Goal: Task Accomplishment & Management: Manage account settings

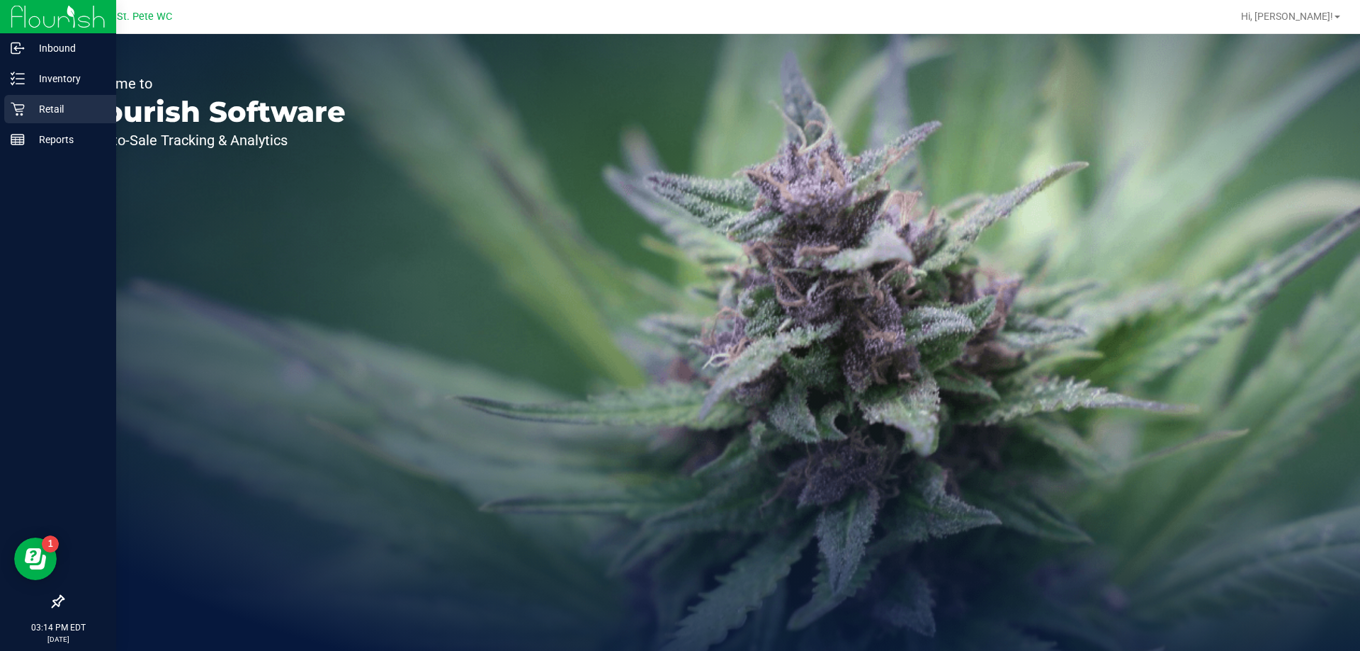
click at [19, 101] on div "Retail" at bounding box center [60, 109] width 112 height 28
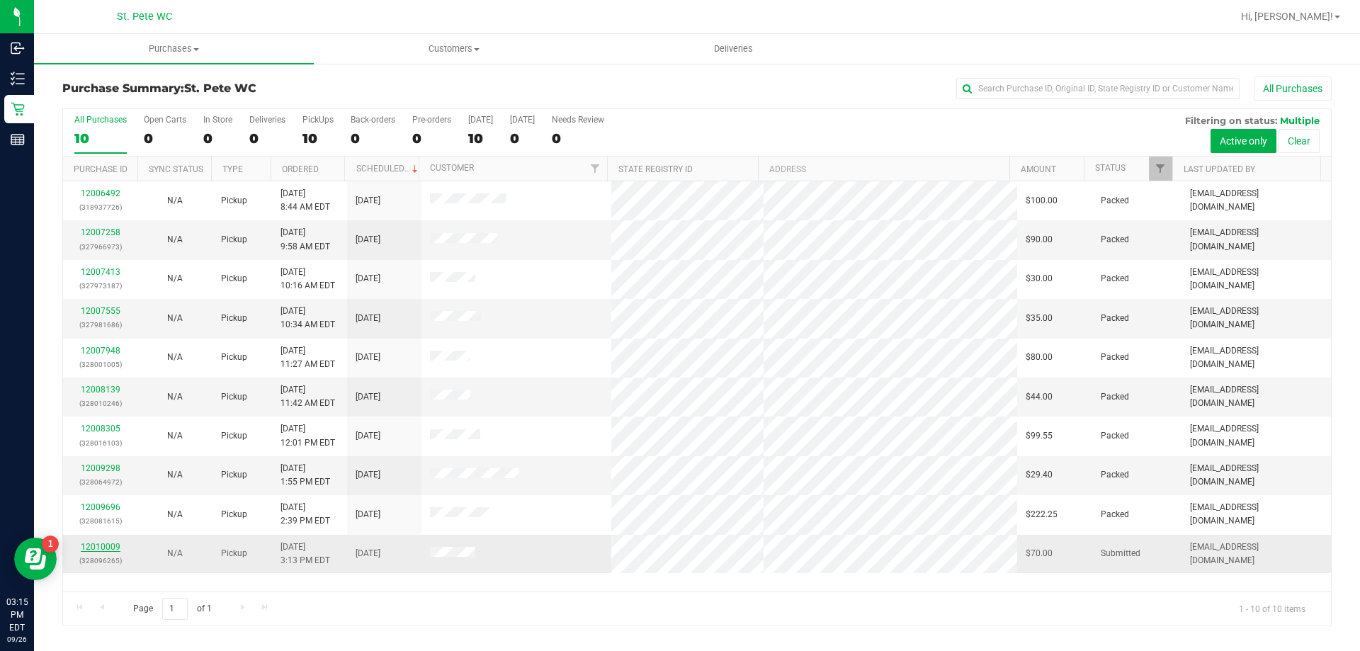
click at [92, 542] on link "12010009" at bounding box center [101, 547] width 40 height 10
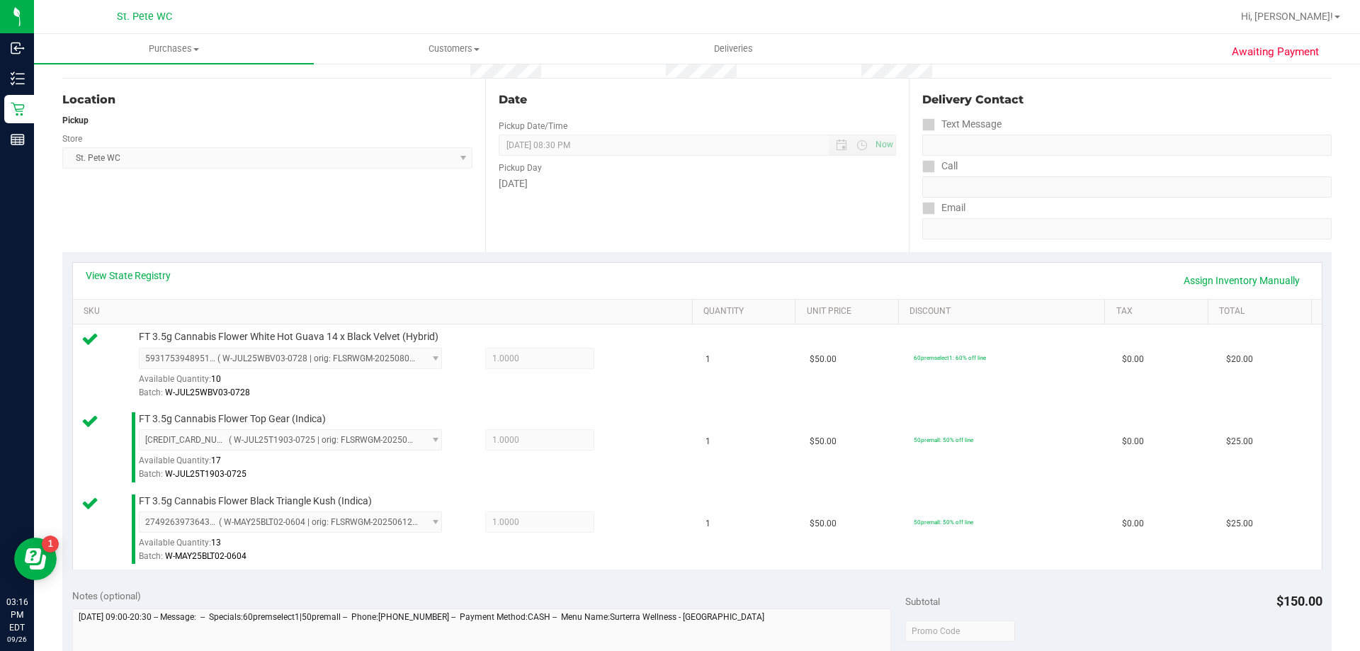
scroll to position [354, 0]
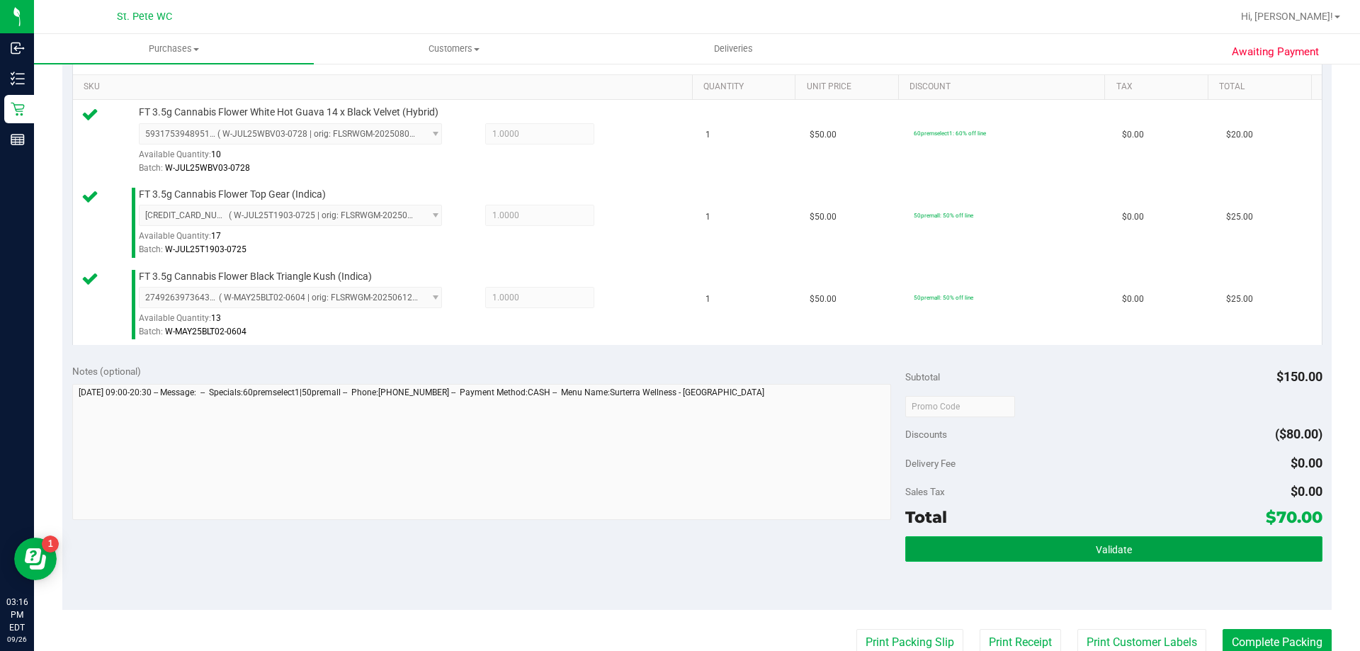
click at [1118, 543] on button "Validate" at bounding box center [1113, 548] width 416 height 25
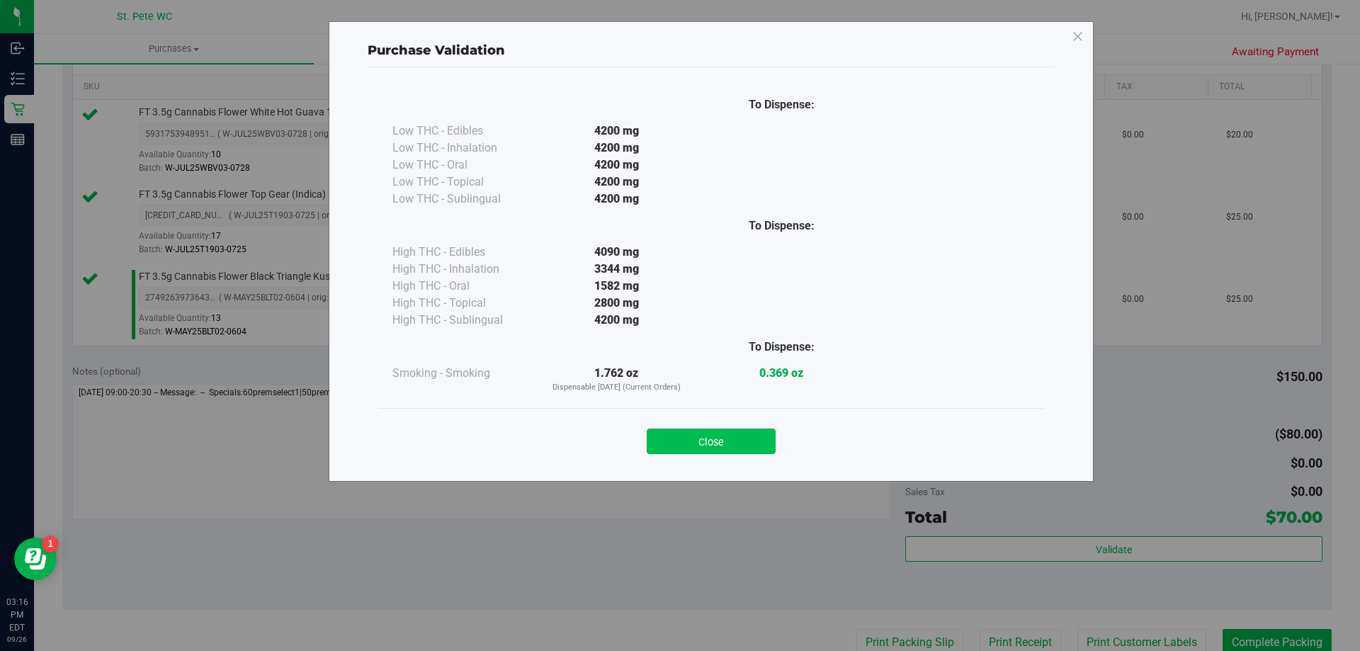
click at [725, 438] on button "Close" at bounding box center [711, 441] width 129 height 25
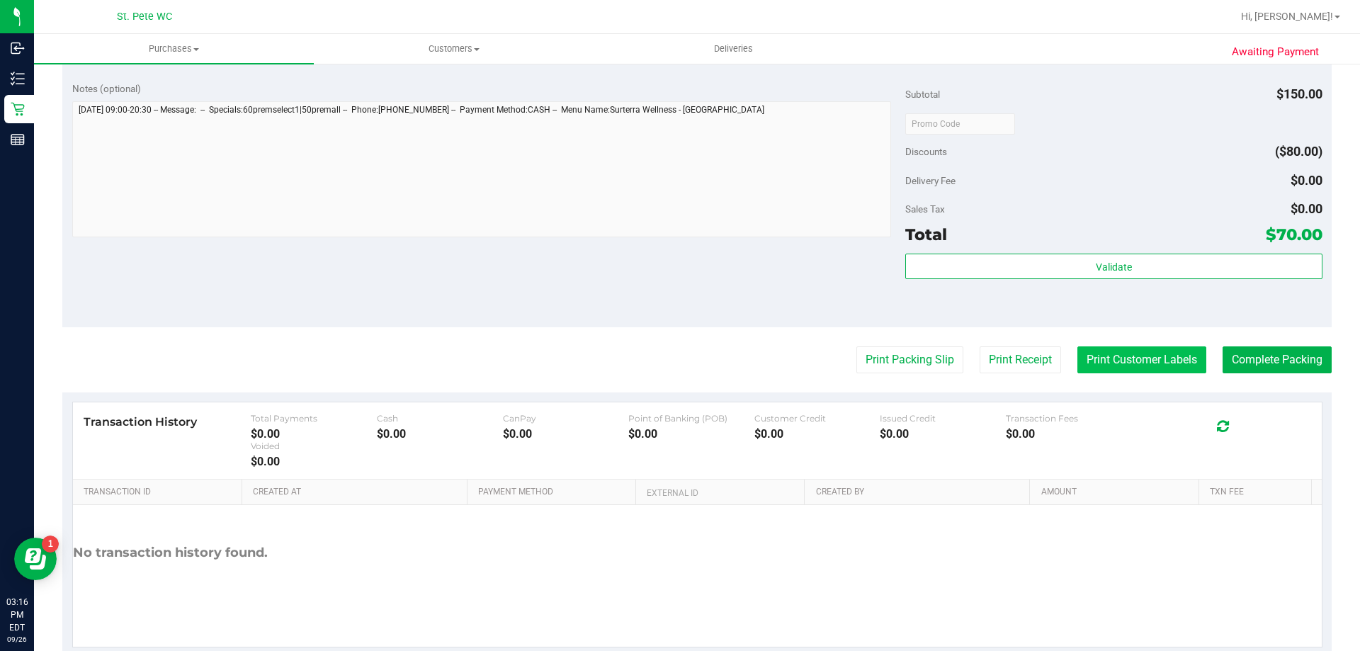
scroll to position [637, 0]
click at [1091, 368] on button "Print Customer Labels" at bounding box center [1141, 359] width 129 height 27
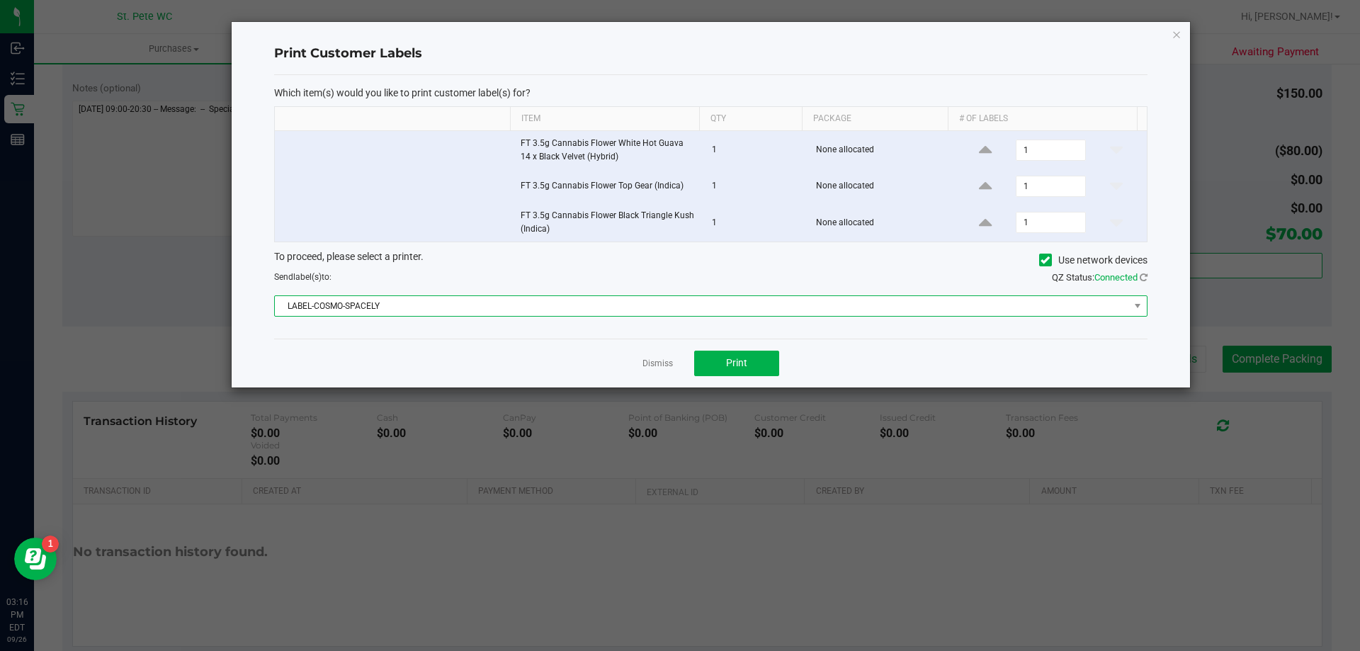
click at [708, 297] on span "LABEL-COSMO-SPACELY" at bounding box center [702, 306] width 854 height 20
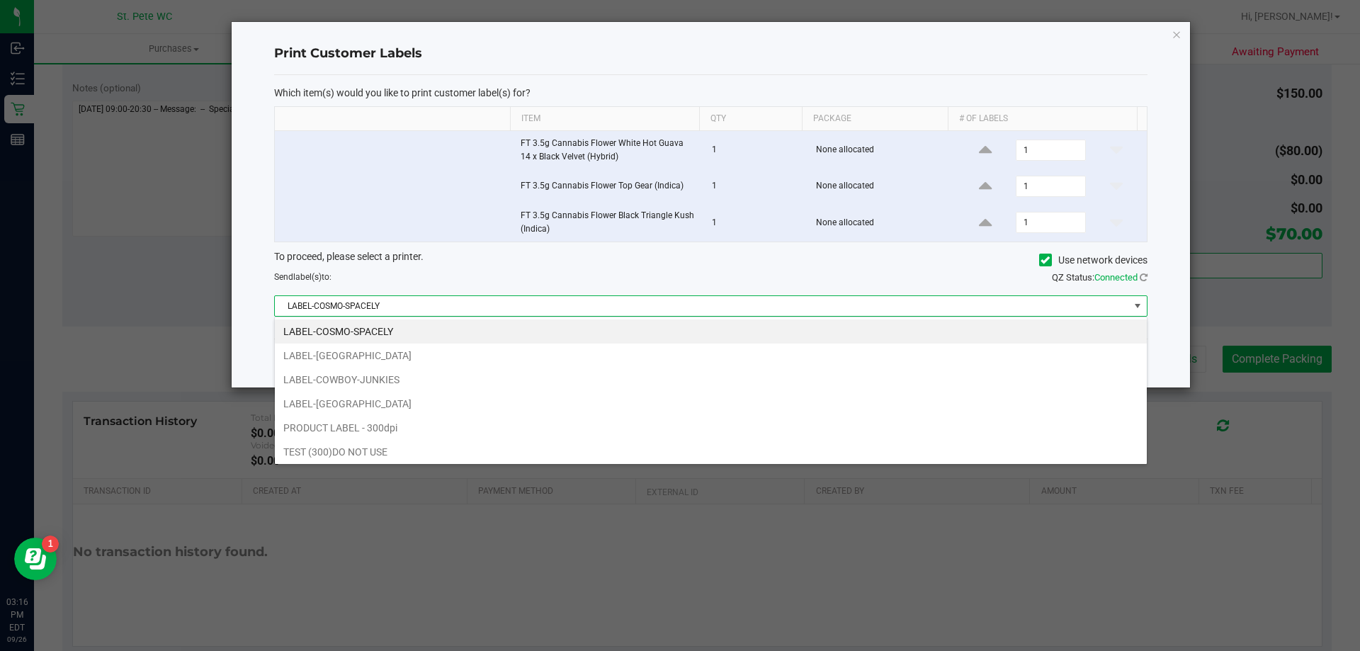
scroll to position [21, 873]
click at [591, 392] on li "LABEL-[GEOGRAPHIC_DATA]" at bounding box center [711, 404] width 872 height 24
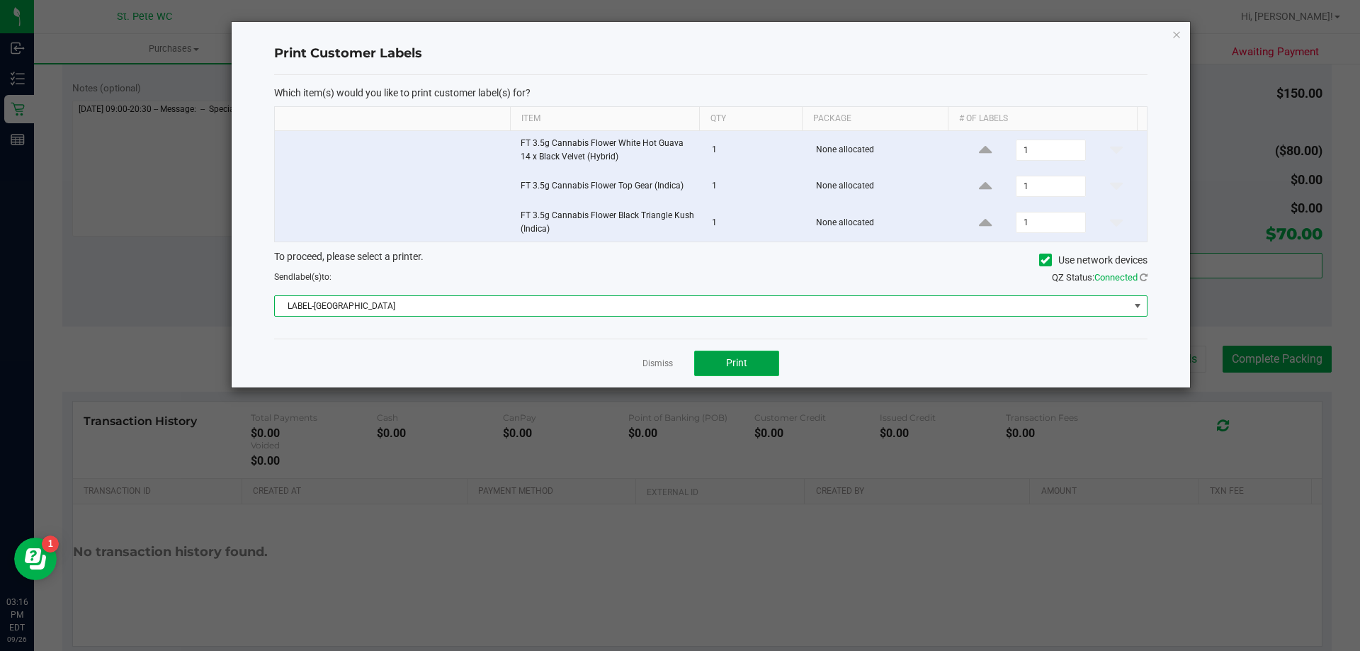
click at [738, 360] on span "Print" at bounding box center [736, 362] width 21 height 11
click at [497, 305] on span "LABEL-[GEOGRAPHIC_DATA]" at bounding box center [702, 306] width 854 height 20
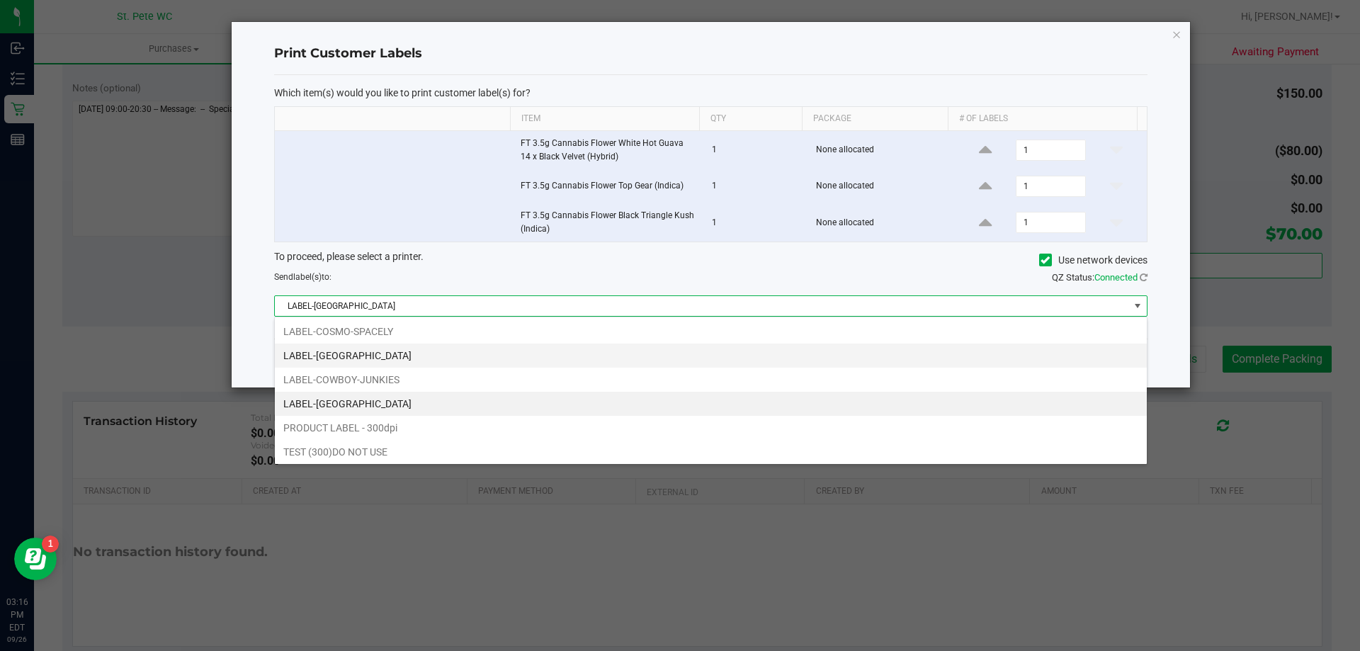
click at [410, 351] on li "LABEL-[GEOGRAPHIC_DATA]" at bounding box center [711, 356] width 872 height 24
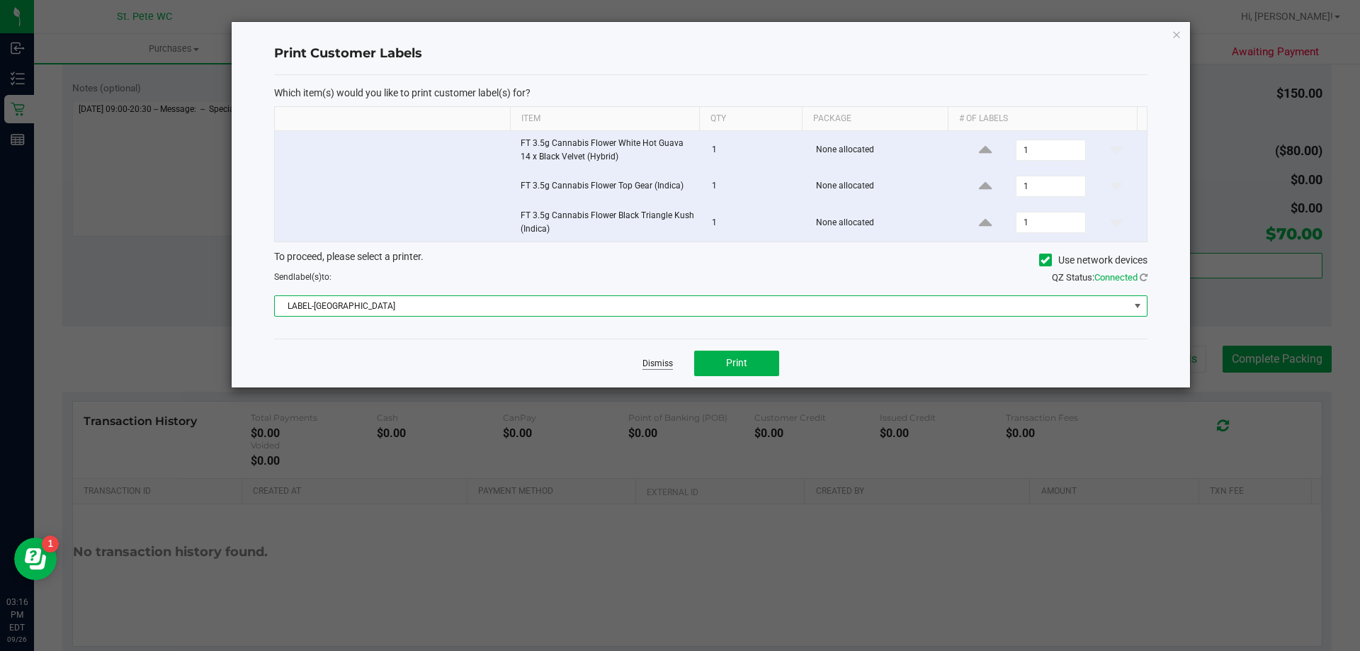
click at [650, 368] on link "Dismiss" at bounding box center [657, 364] width 30 height 12
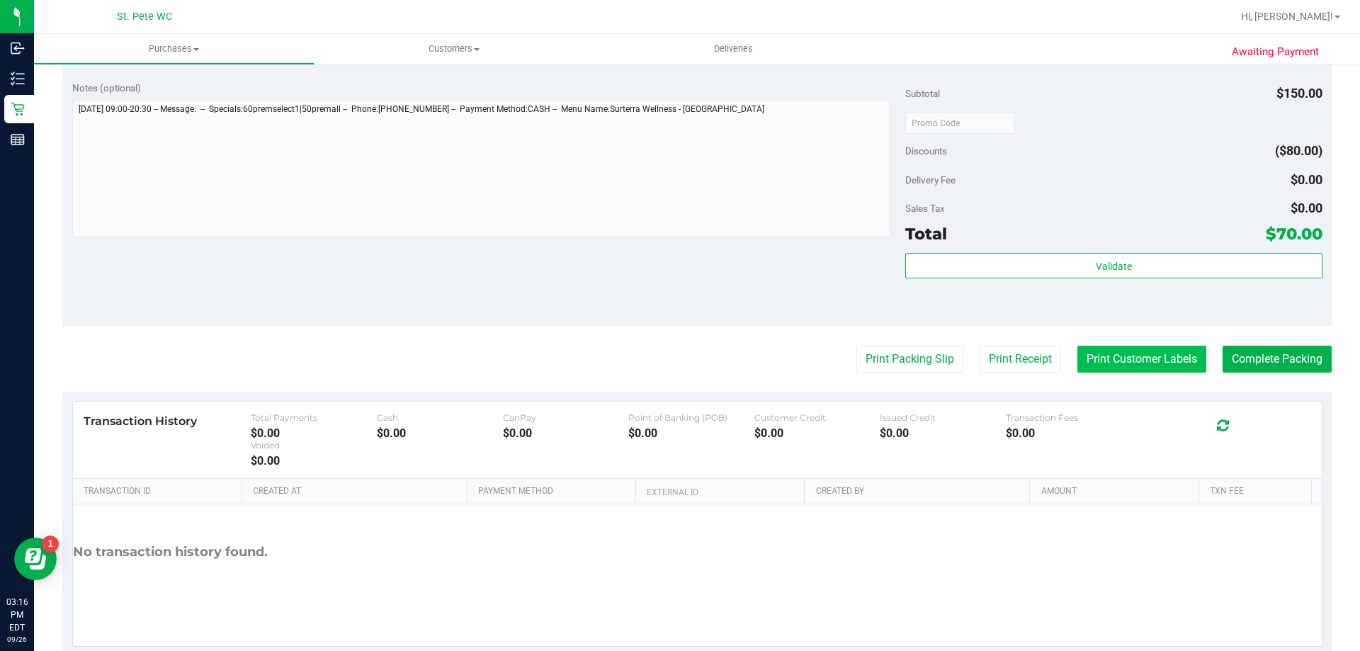
click at [1141, 361] on button "Print Customer Labels" at bounding box center [1141, 359] width 129 height 27
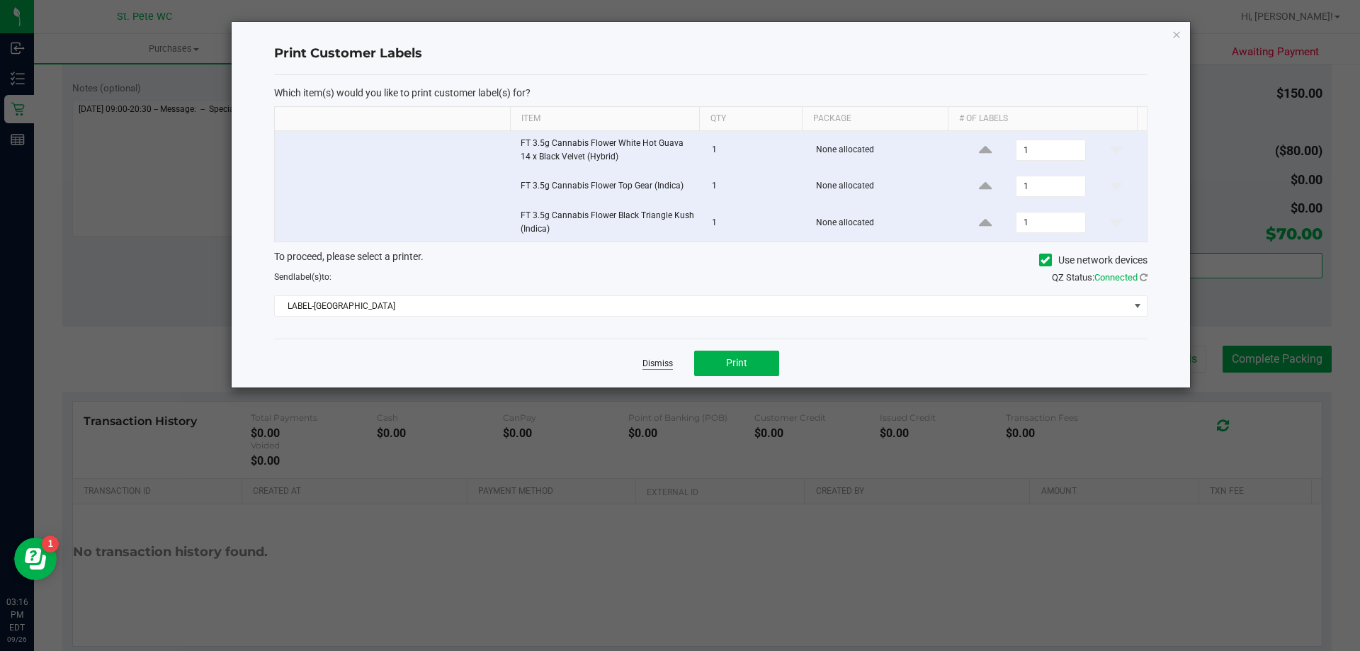
click at [657, 363] on link "Dismiss" at bounding box center [657, 364] width 30 height 12
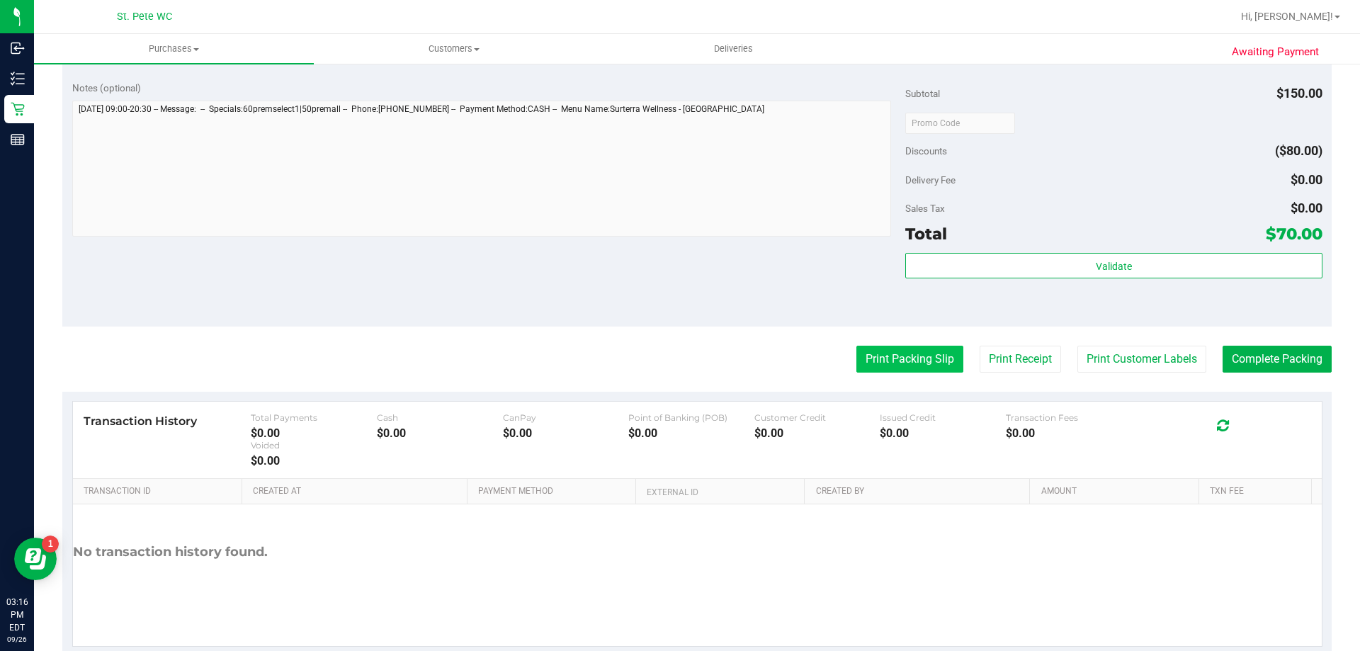
click at [880, 365] on button "Print Packing Slip" at bounding box center [909, 359] width 107 height 27
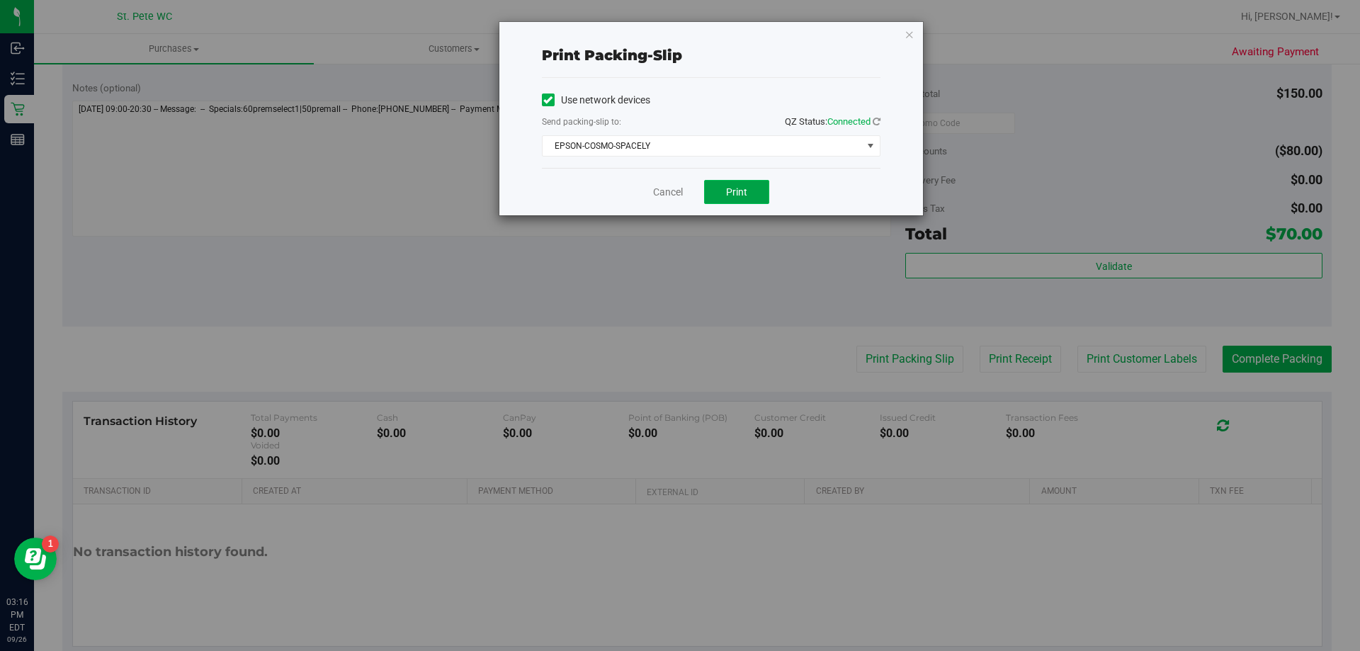
click at [753, 186] on button "Print" at bounding box center [736, 192] width 65 height 24
click at [711, 149] on span "EPSON-COSMO-SPACELY" at bounding box center [702, 146] width 319 height 20
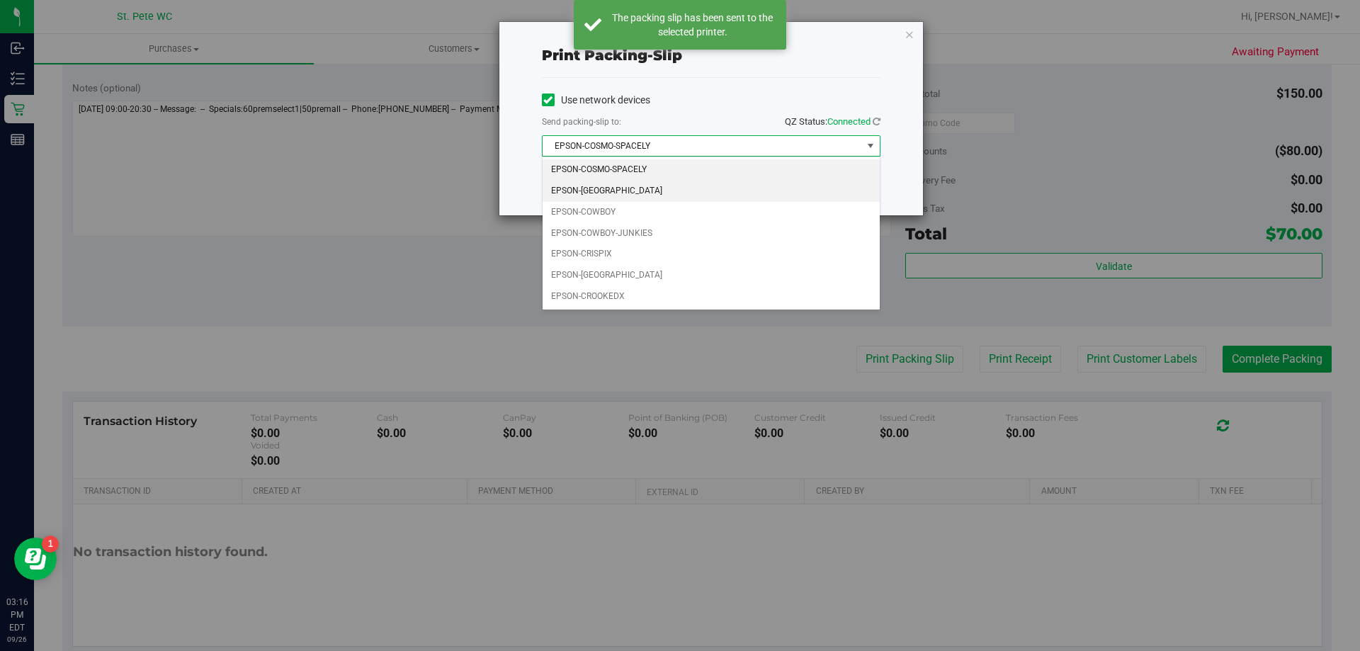
click at [652, 196] on li "EPSON-[GEOGRAPHIC_DATA]" at bounding box center [711, 191] width 337 height 21
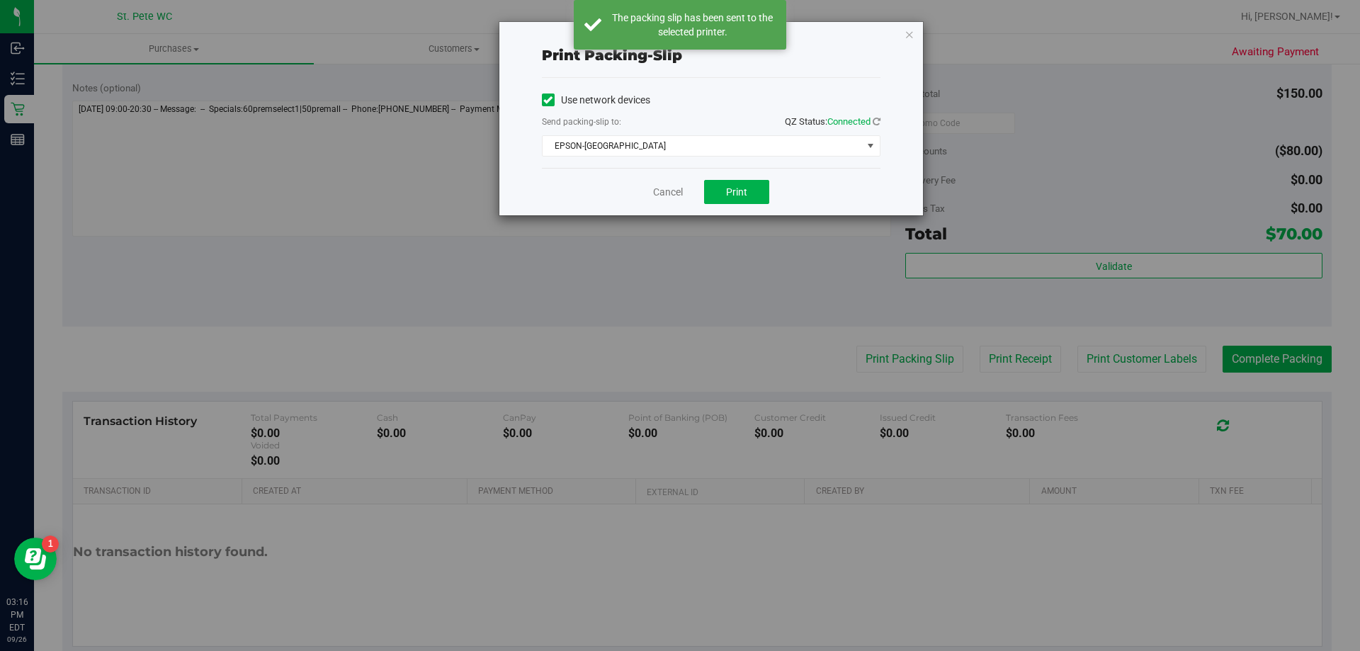
click at [654, 183] on div "Cancel Print" at bounding box center [711, 191] width 339 height 47
click at [660, 195] on link "Cancel" at bounding box center [668, 192] width 30 height 15
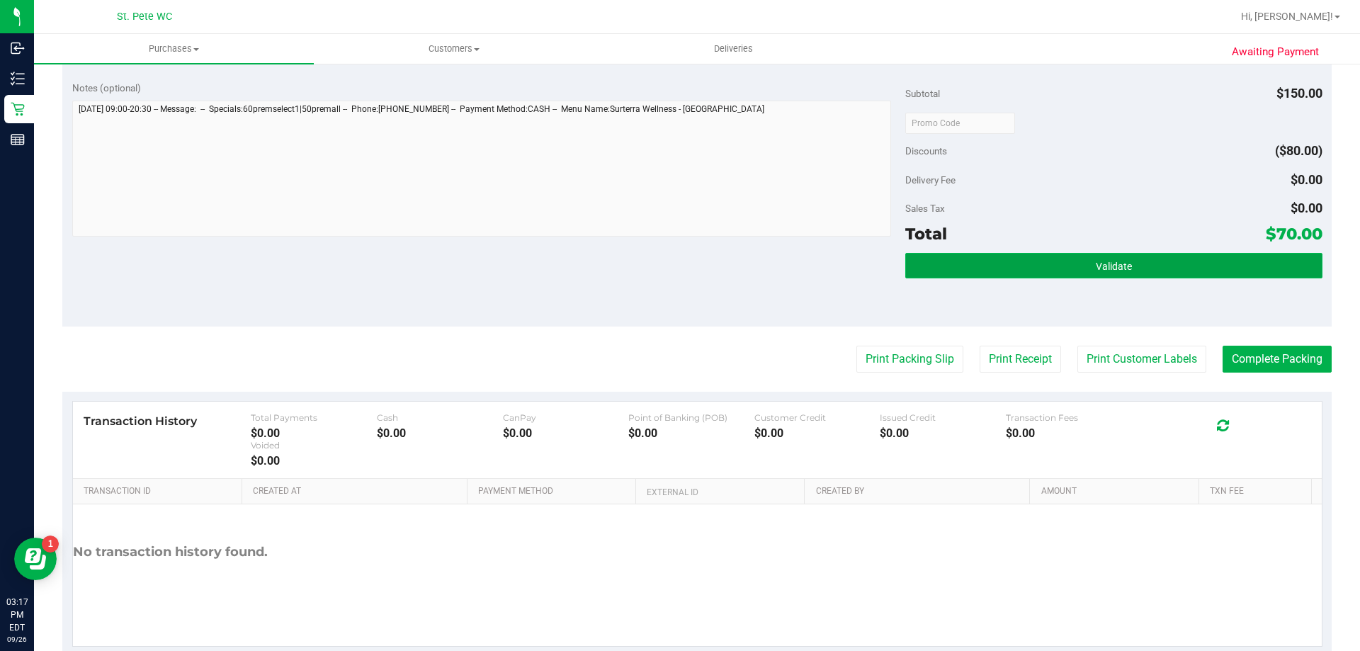
click at [1006, 255] on button "Validate" at bounding box center [1113, 265] width 416 height 25
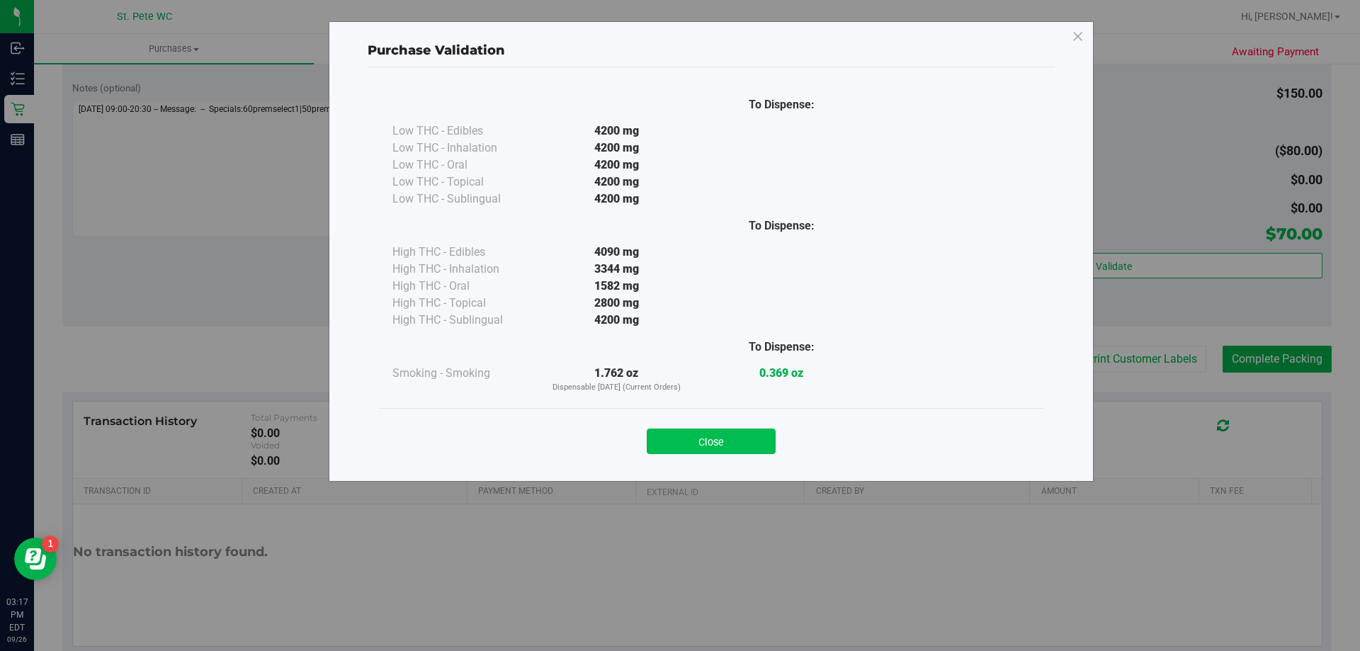
click at [703, 434] on button "Close" at bounding box center [711, 441] width 129 height 25
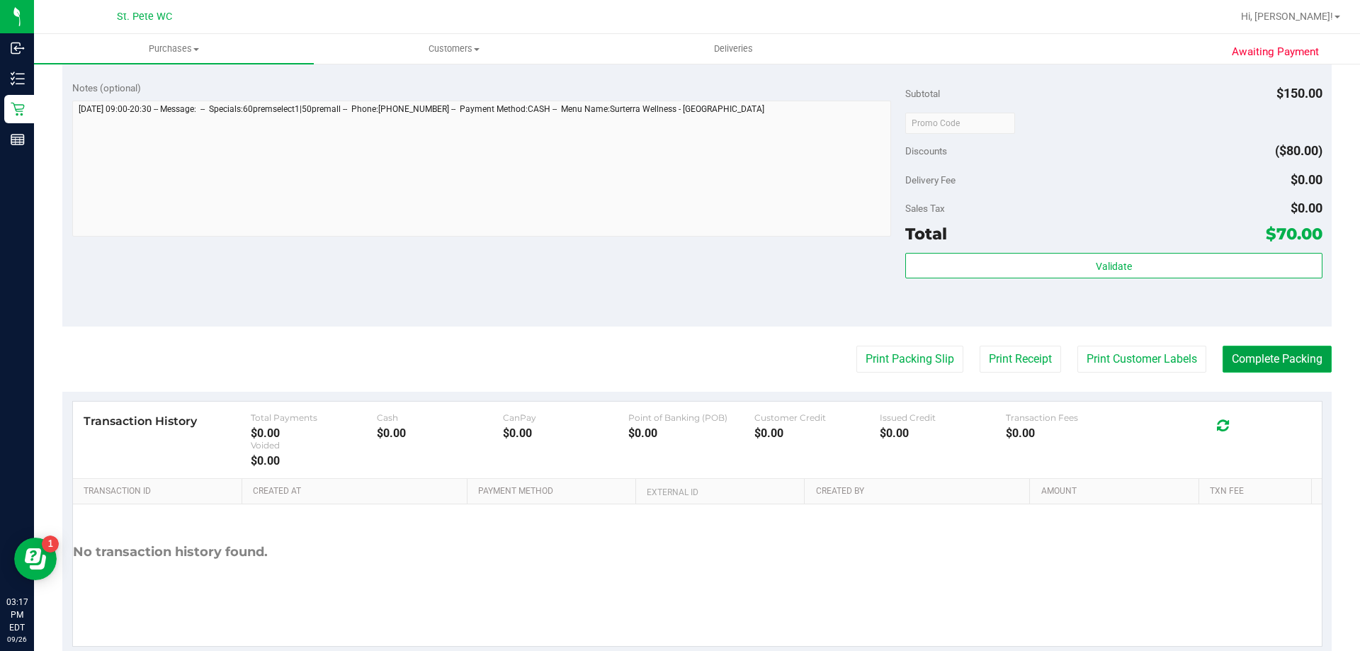
click at [1283, 354] on button "Complete Packing" at bounding box center [1276, 359] width 109 height 27
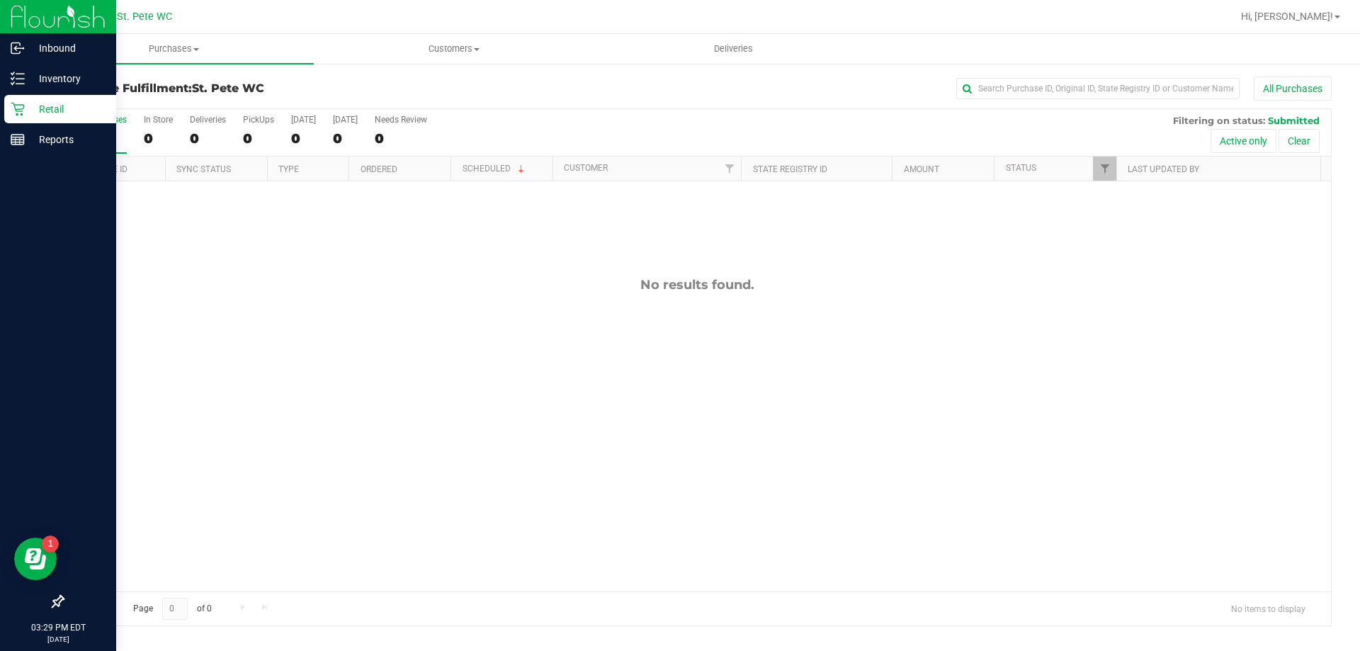
click at [24, 108] on icon at bounding box center [18, 109] width 14 height 14
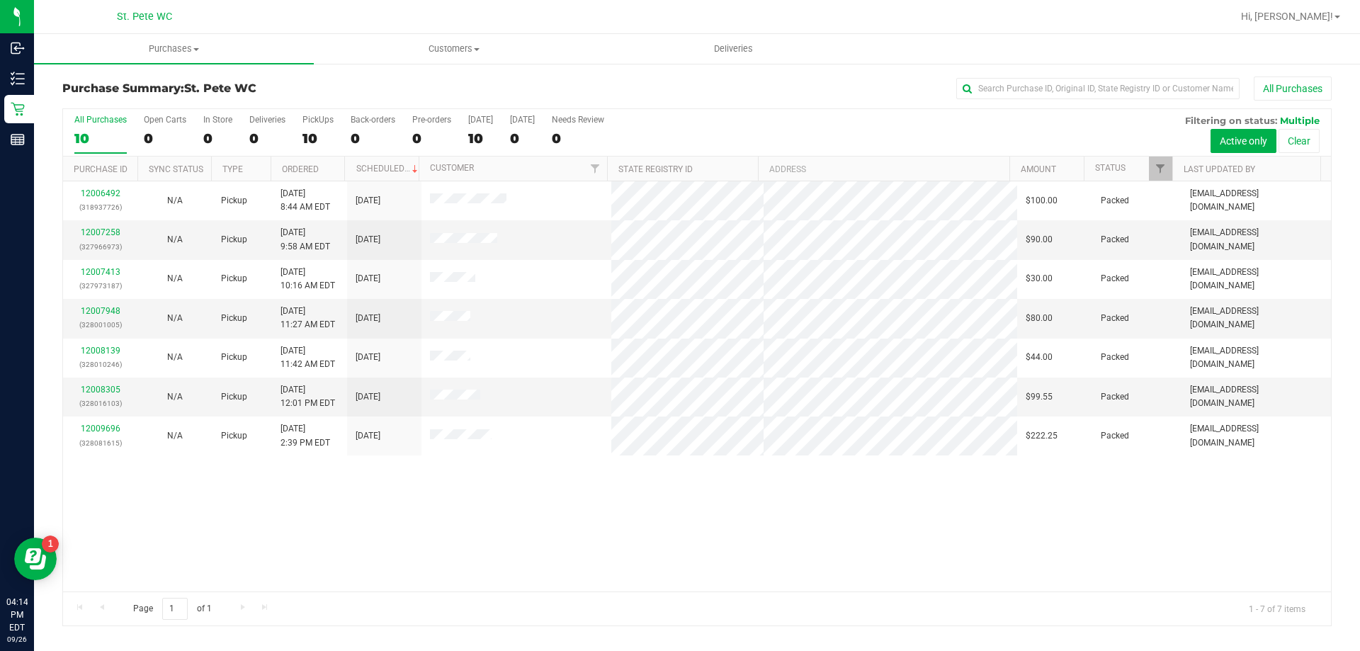
click at [69, 135] on div "All Purchases 10 Open Carts 0 In Store 0 Deliveries 0 PickUps 10 Back-orders 0 …" at bounding box center [697, 132] width 1268 height 47
click at [76, 133] on div "10" at bounding box center [100, 138] width 52 height 16
click at [0, 0] on input "All Purchases 10" at bounding box center [0, 0] width 0 height 0
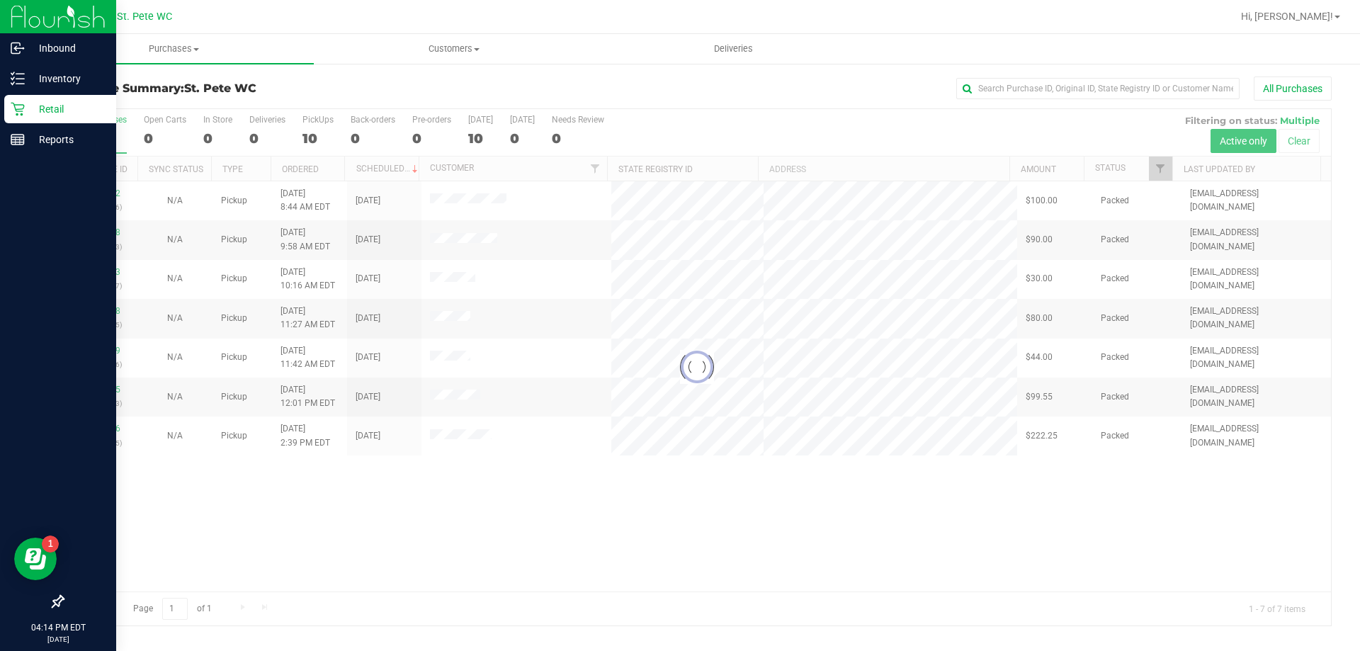
click at [11, 113] on icon at bounding box center [18, 109] width 14 height 14
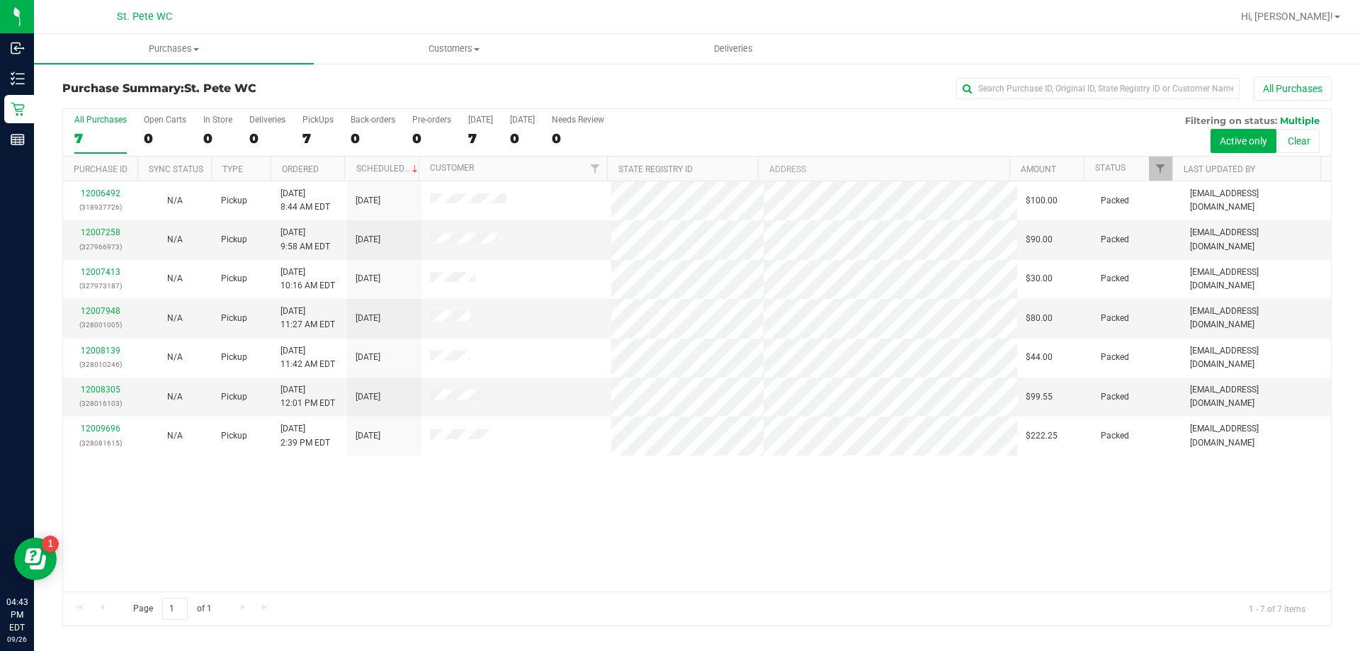
click at [625, 558] on div "12006492 (318937726) N/A Pickup [DATE] 8:44 AM EDT 9/26/2025 $100.00 Packed [EM…" at bounding box center [697, 386] width 1268 height 410
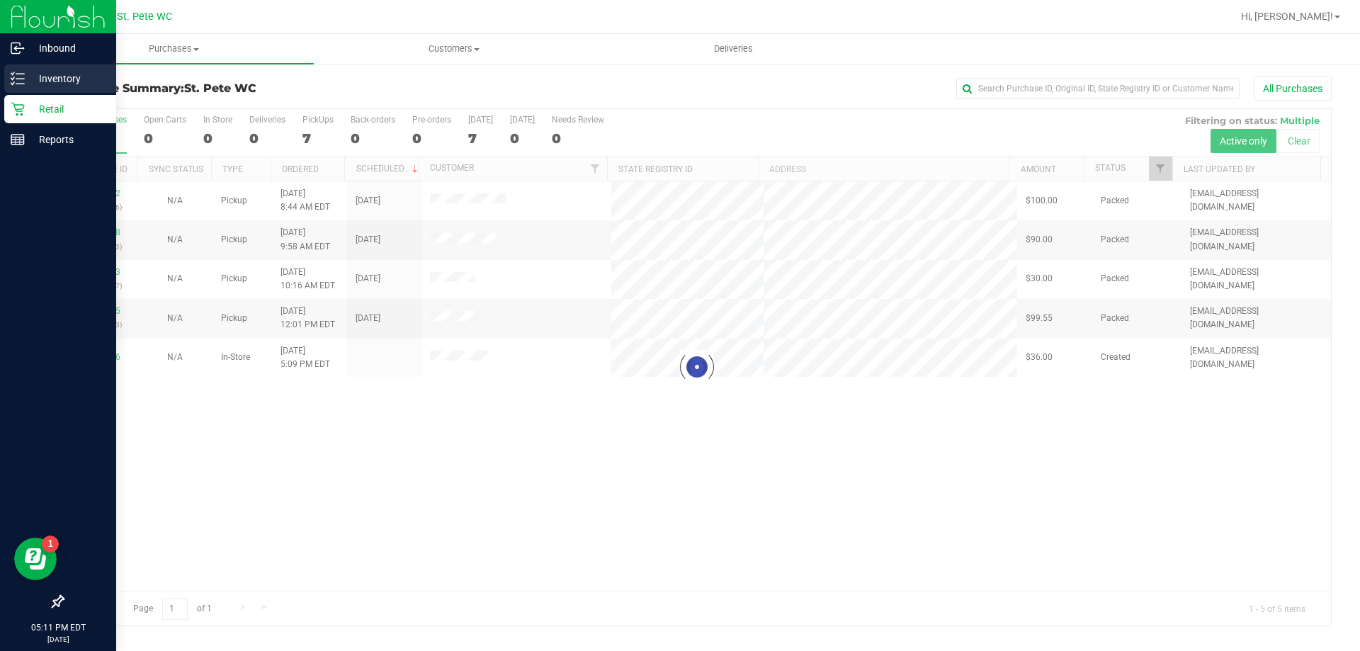
click at [26, 72] on p "Inventory" at bounding box center [67, 78] width 85 height 17
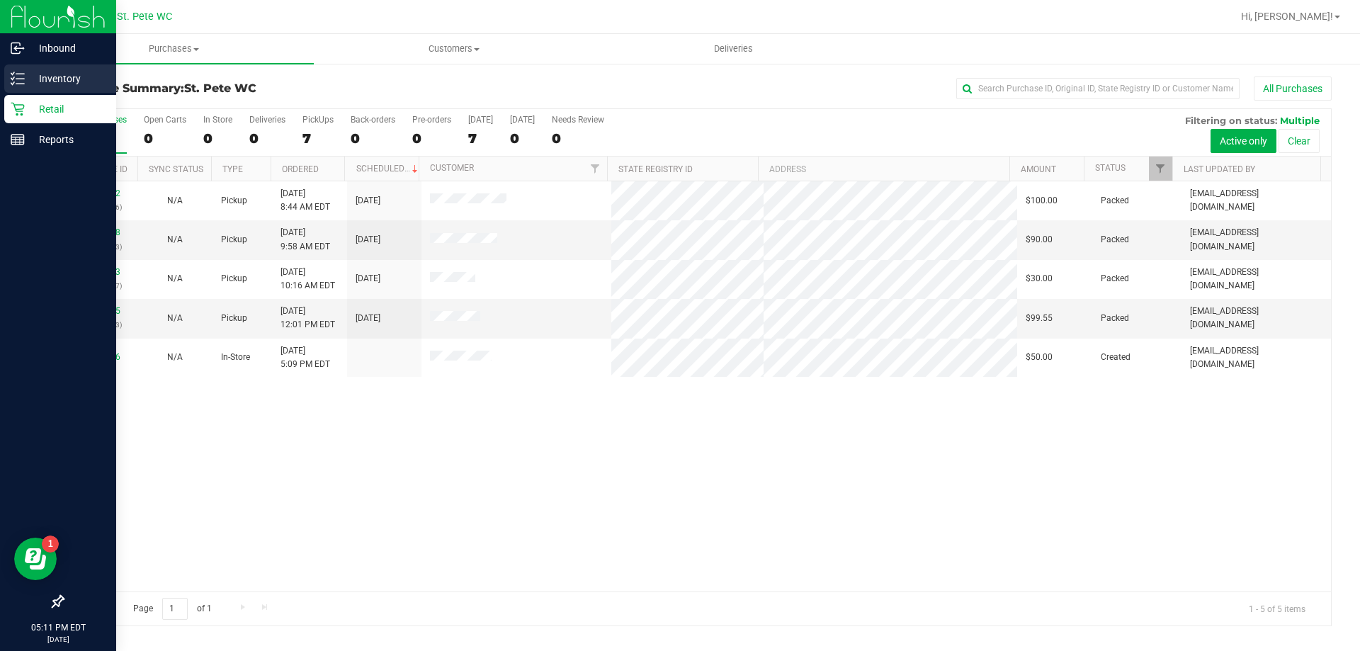
click at [30, 79] on p "Inventory" at bounding box center [67, 78] width 85 height 17
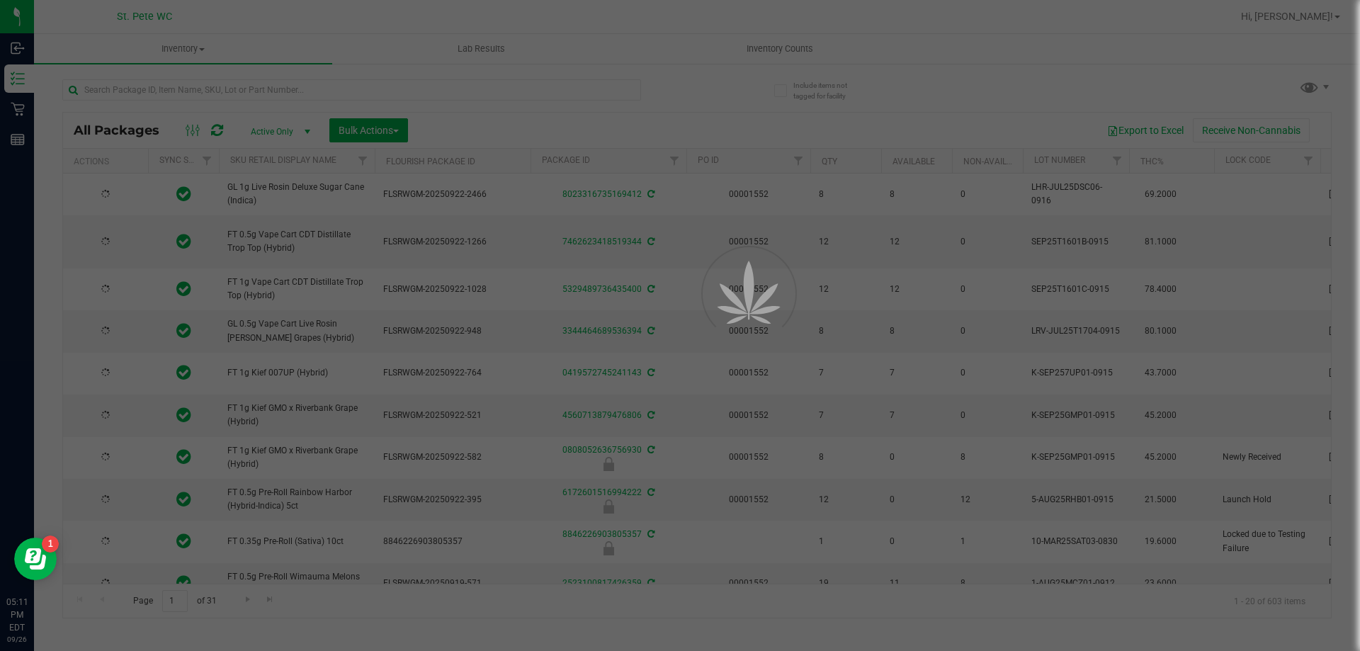
click at [224, 90] on div at bounding box center [680, 325] width 1360 height 651
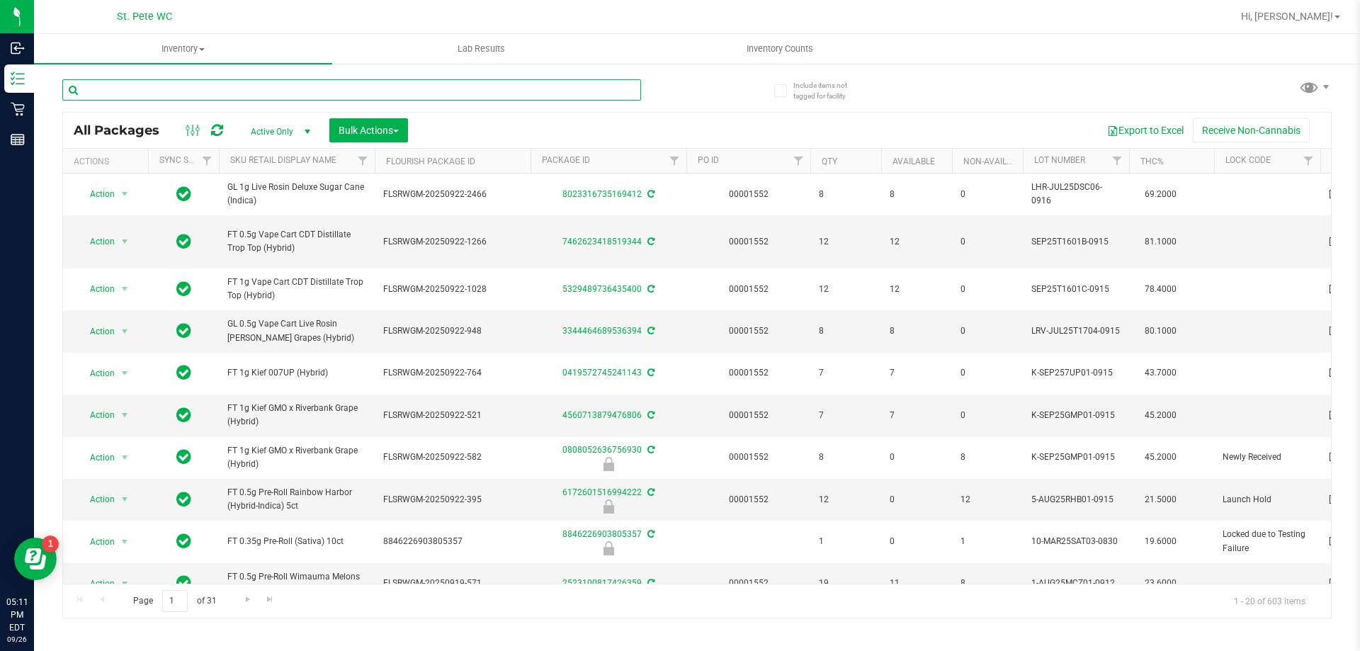
click at [225, 90] on input "text" at bounding box center [351, 89] width 579 height 21
type input "wbv"
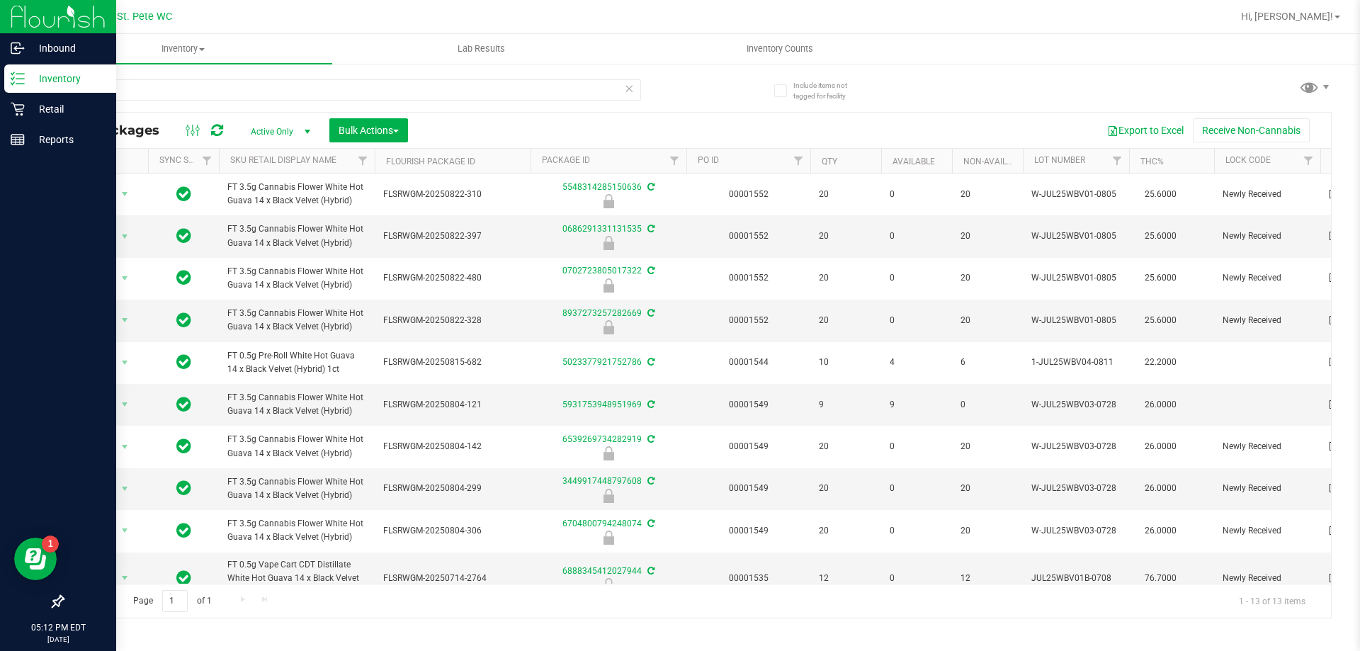
click at [16, 74] on line at bounding box center [20, 74] width 8 height 0
click at [28, 108] on p "Retail" at bounding box center [67, 109] width 85 height 17
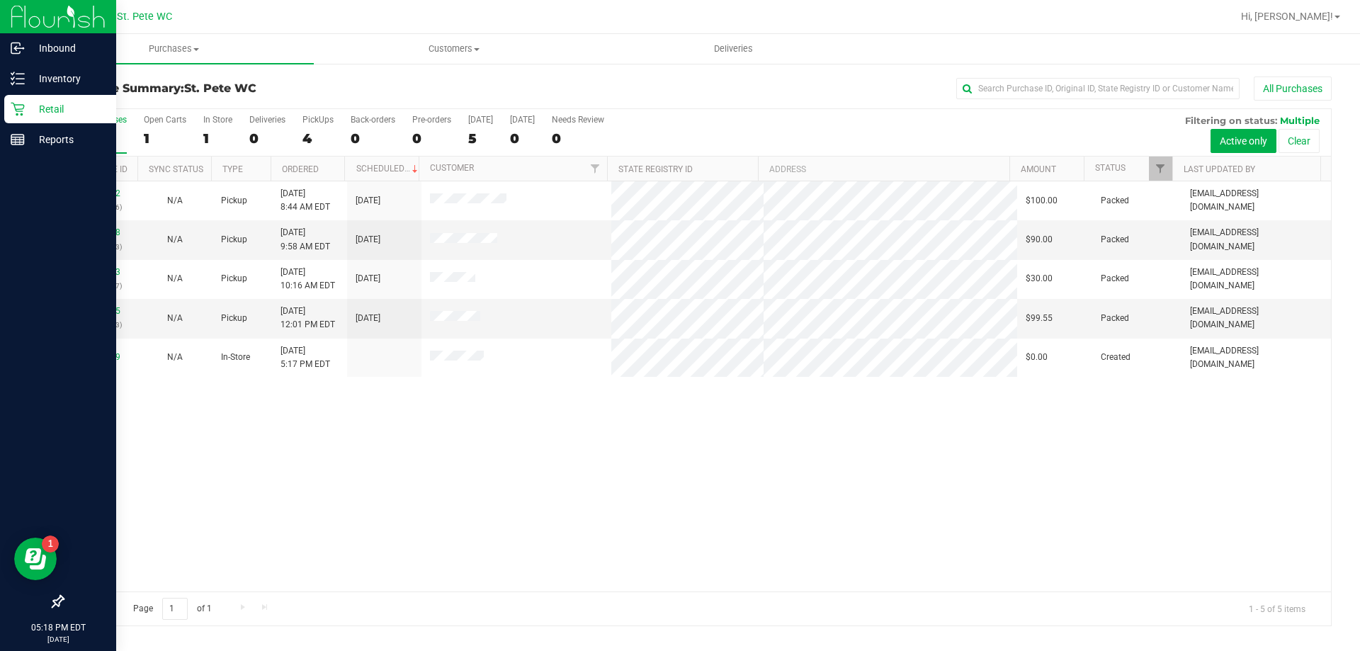
click at [67, 106] on p "Retail" at bounding box center [67, 109] width 85 height 17
click at [89, 114] on p "Retail" at bounding box center [67, 109] width 85 height 17
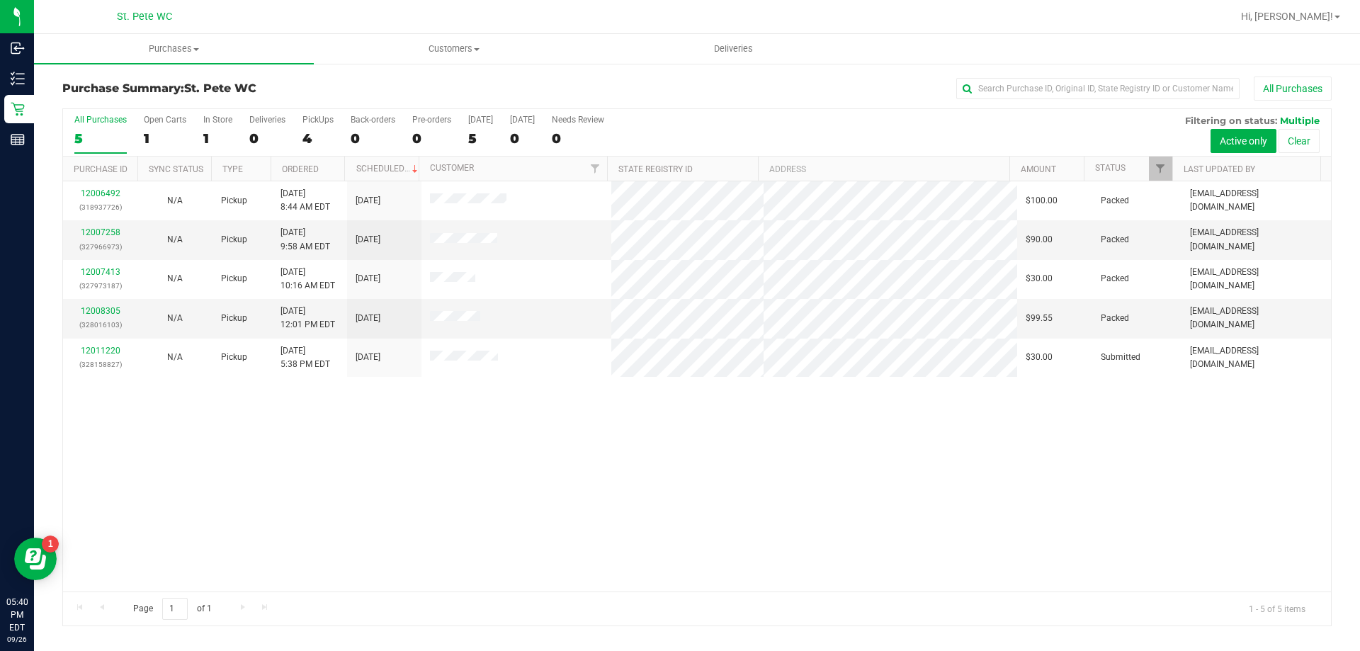
click at [794, 550] on div "12006492 (318937726) N/A Pickup [DATE] 8:44 AM EDT 9/26/2025 $100.00 Packed [EM…" at bounding box center [697, 386] width 1268 height 410
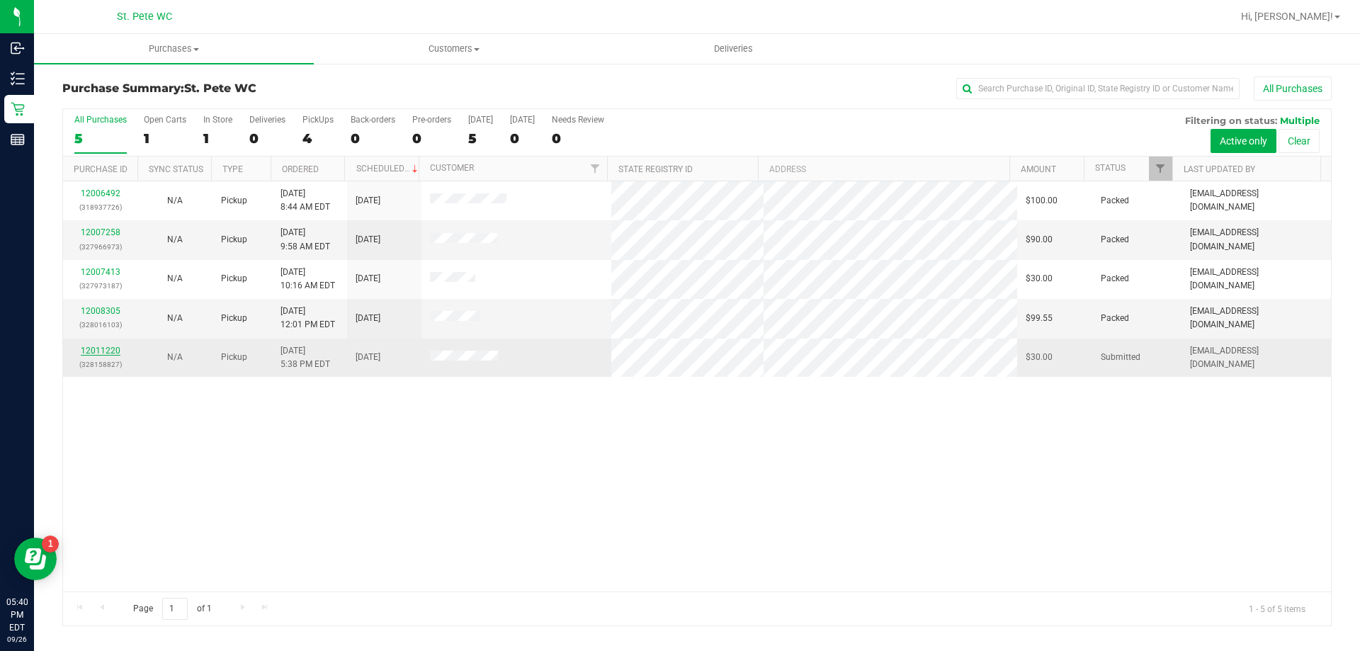
click at [108, 353] on link "12011220" at bounding box center [101, 351] width 40 height 10
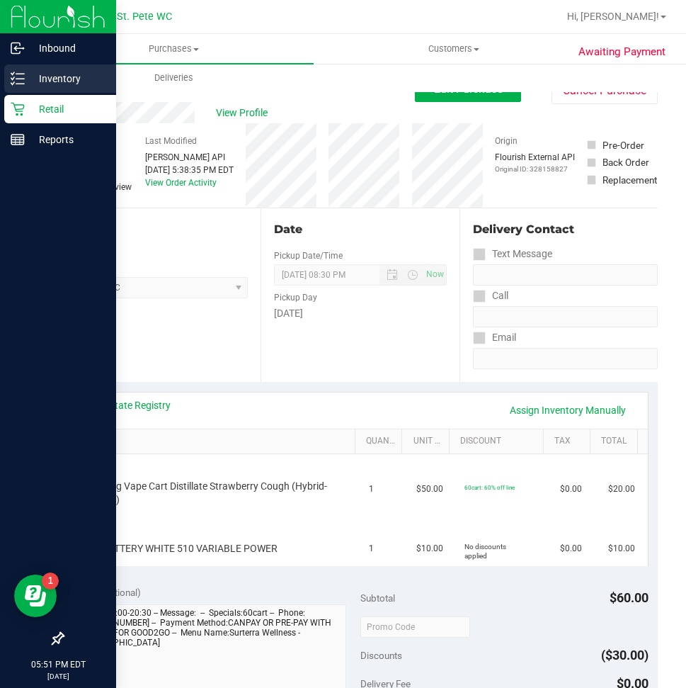
click at [13, 83] on icon at bounding box center [18, 79] width 14 height 14
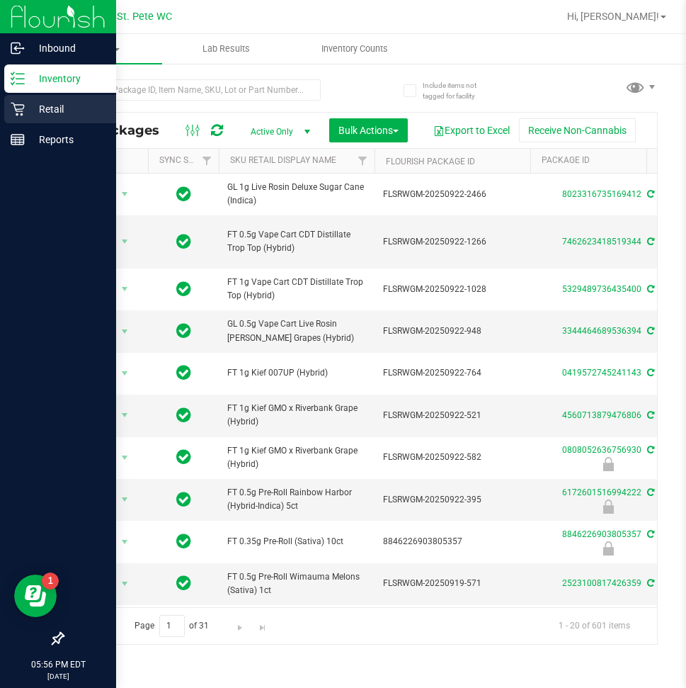
click at [37, 111] on p "Retail" at bounding box center [67, 109] width 85 height 17
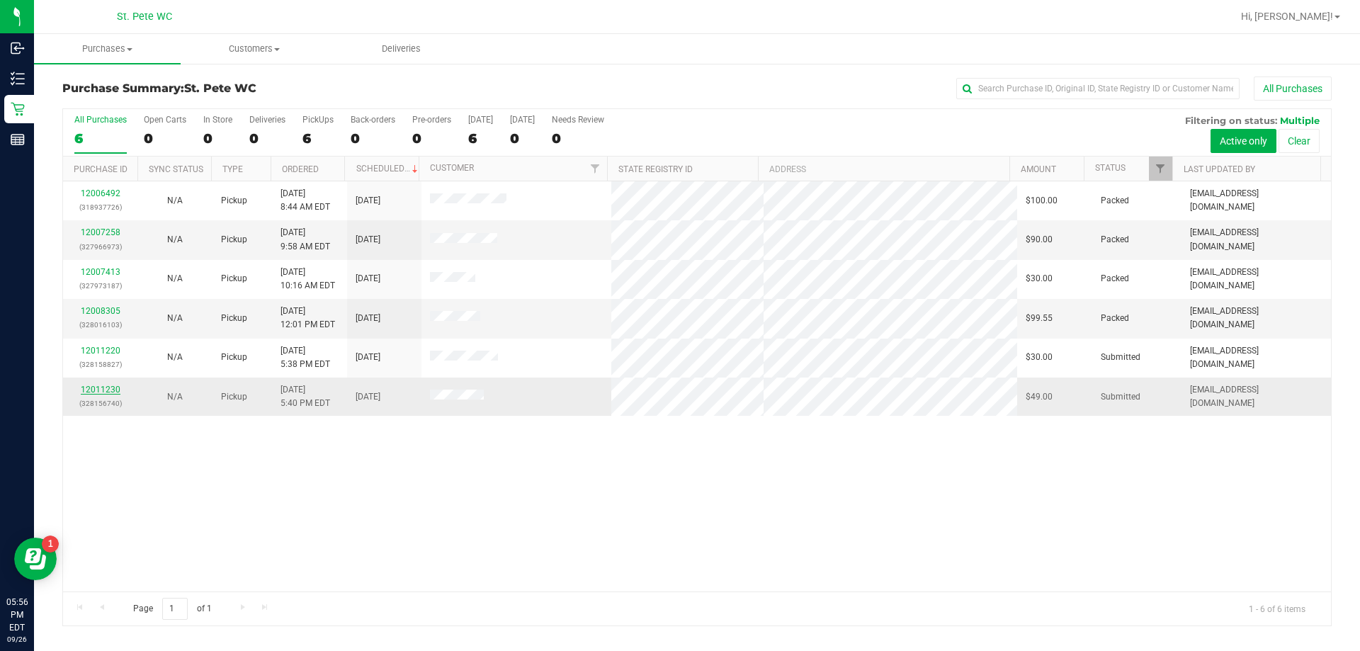
click at [111, 385] on link "12011230" at bounding box center [101, 390] width 40 height 10
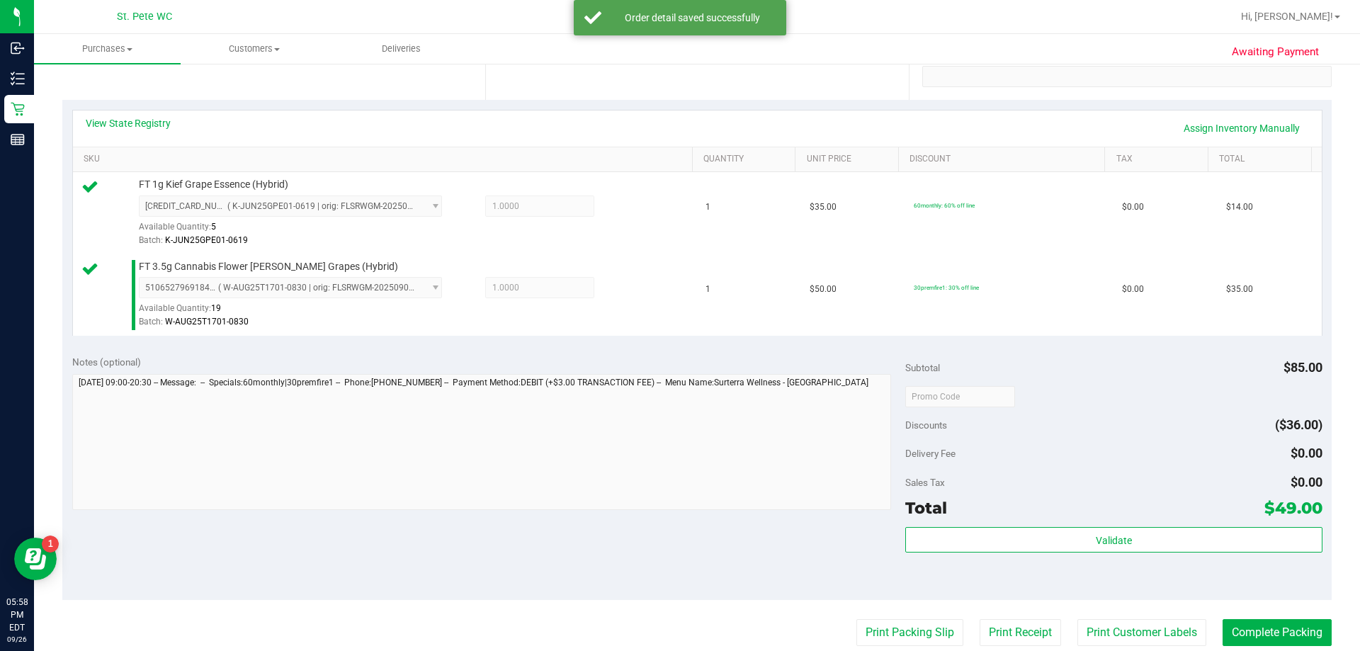
scroll to position [283, 0]
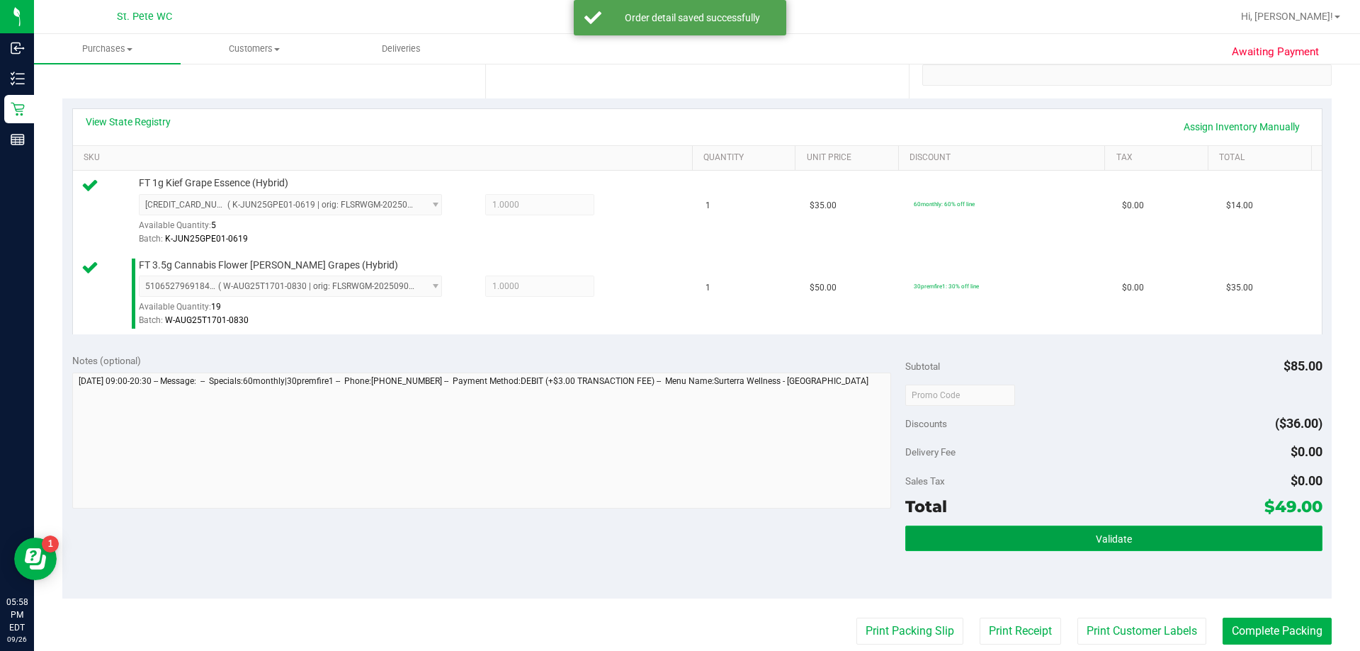
click at [1073, 534] on button "Validate" at bounding box center [1113, 538] width 416 height 25
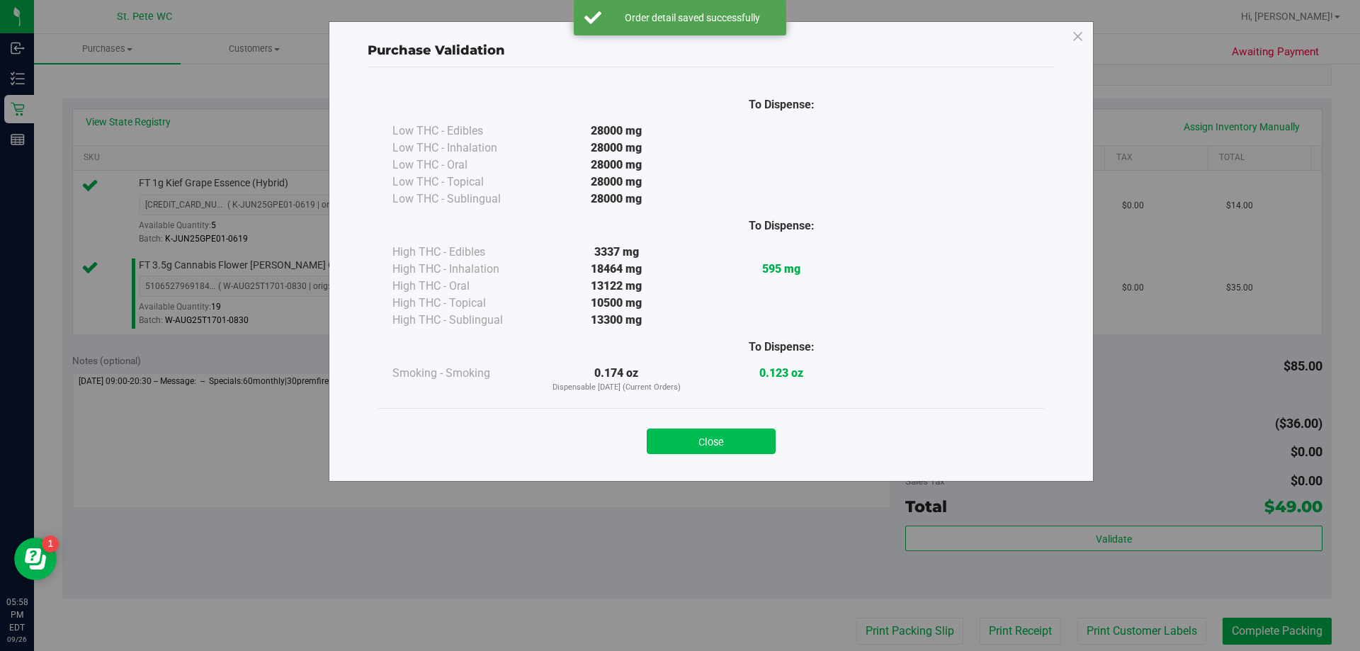
click at [747, 434] on button "Close" at bounding box center [711, 441] width 129 height 25
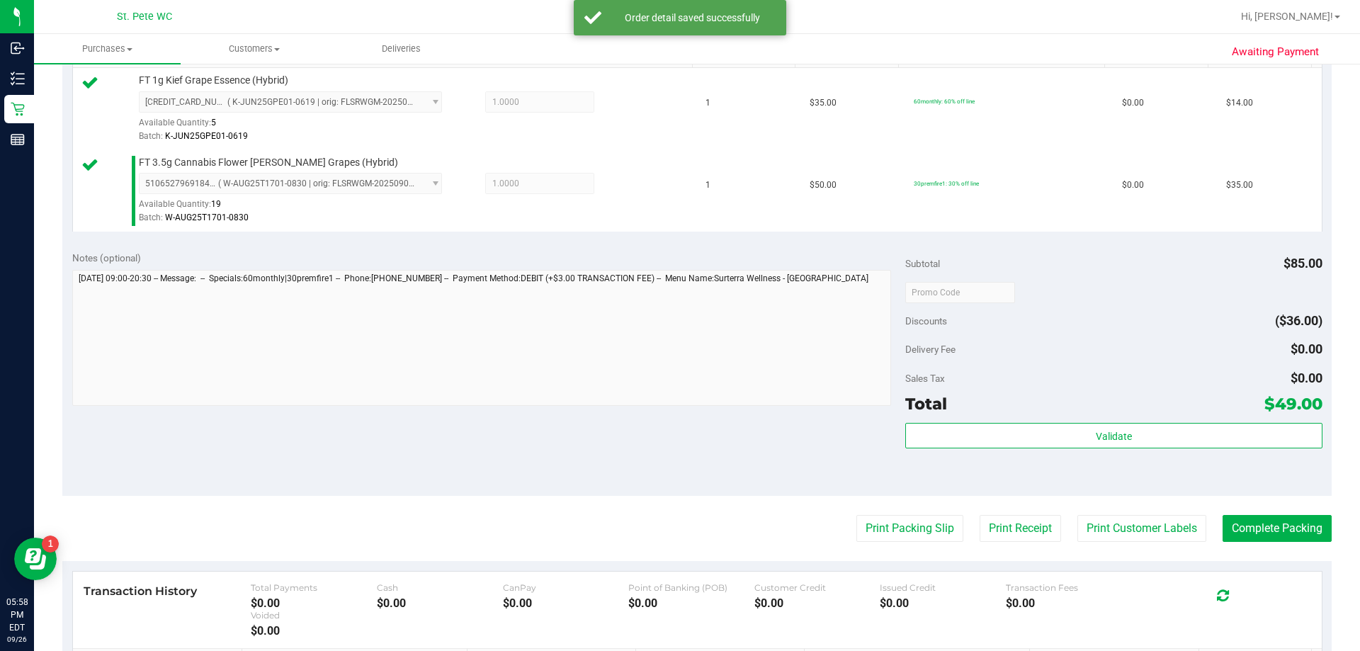
scroll to position [567, 0]
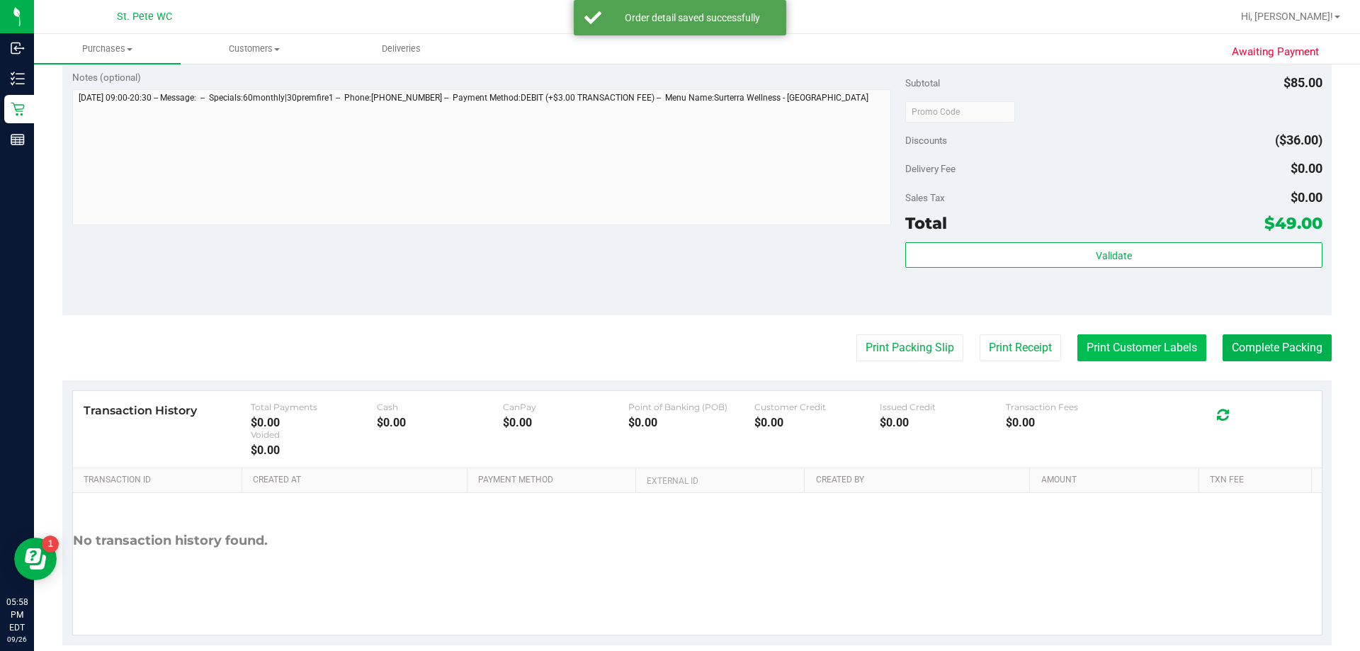
click at [1118, 336] on button "Print Customer Labels" at bounding box center [1141, 347] width 129 height 27
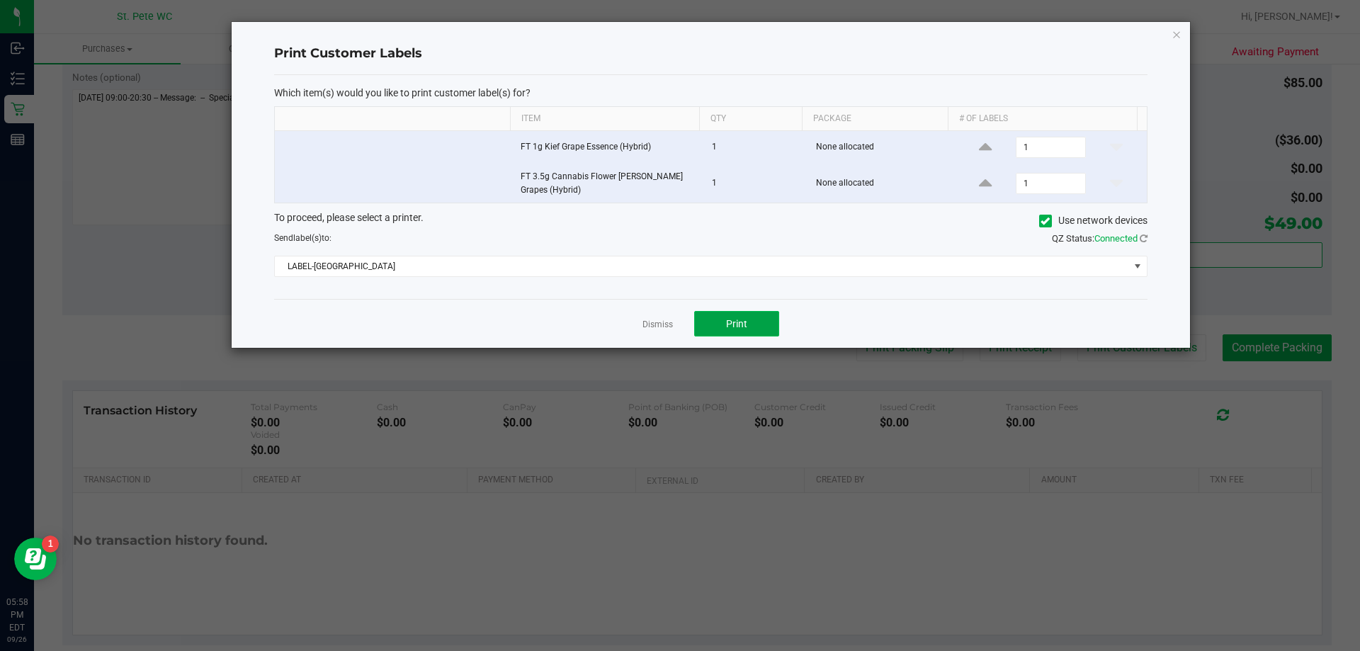
click at [734, 327] on span "Print" at bounding box center [736, 323] width 21 height 11
click at [648, 321] on link "Dismiss" at bounding box center [657, 325] width 30 height 12
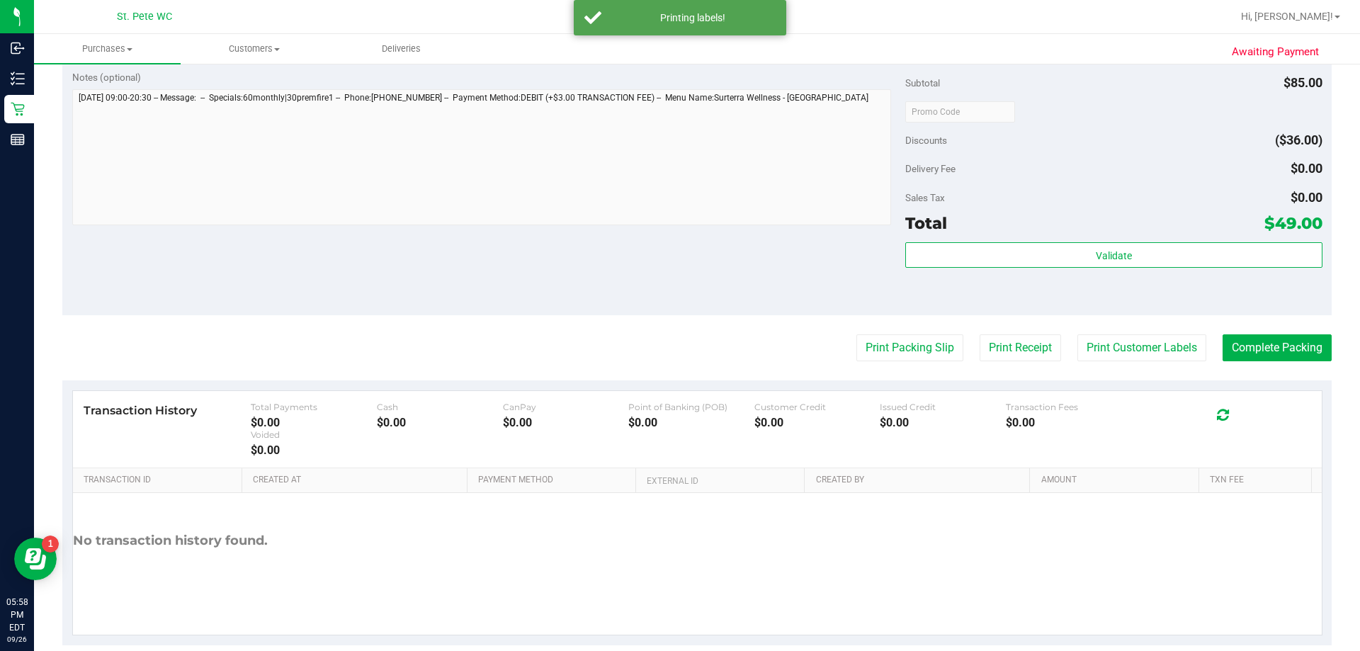
click at [915, 363] on purchase-details "Back Edit Purchase Cancel Purchase View Profile # 12011230 BioTrack ID: - Submi…" at bounding box center [696, 77] width 1269 height 1135
click at [914, 355] on button "Print Packing Slip" at bounding box center [909, 347] width 107 height 27
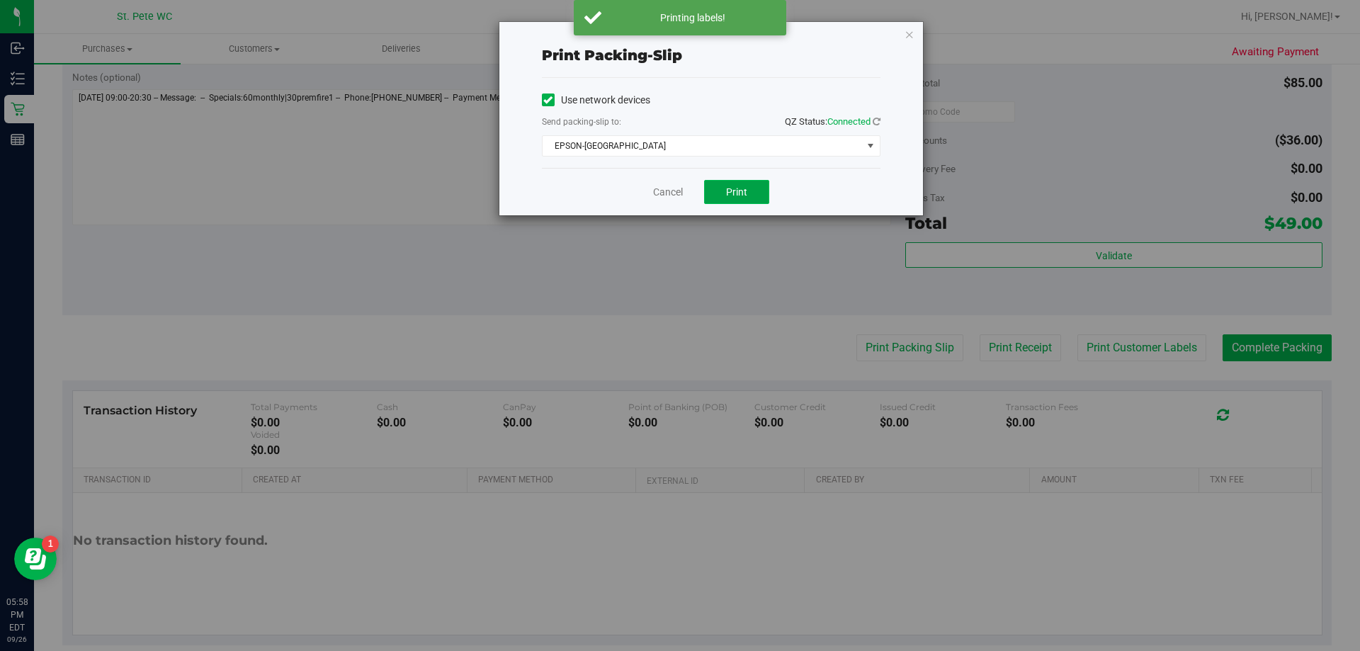
click at [748, 195] on button "Print" at bounding box center [736, 192] width 65 height 24
click at [666, 197] on link "Cancel" at bounding box center [668, 192] width 30 height 15
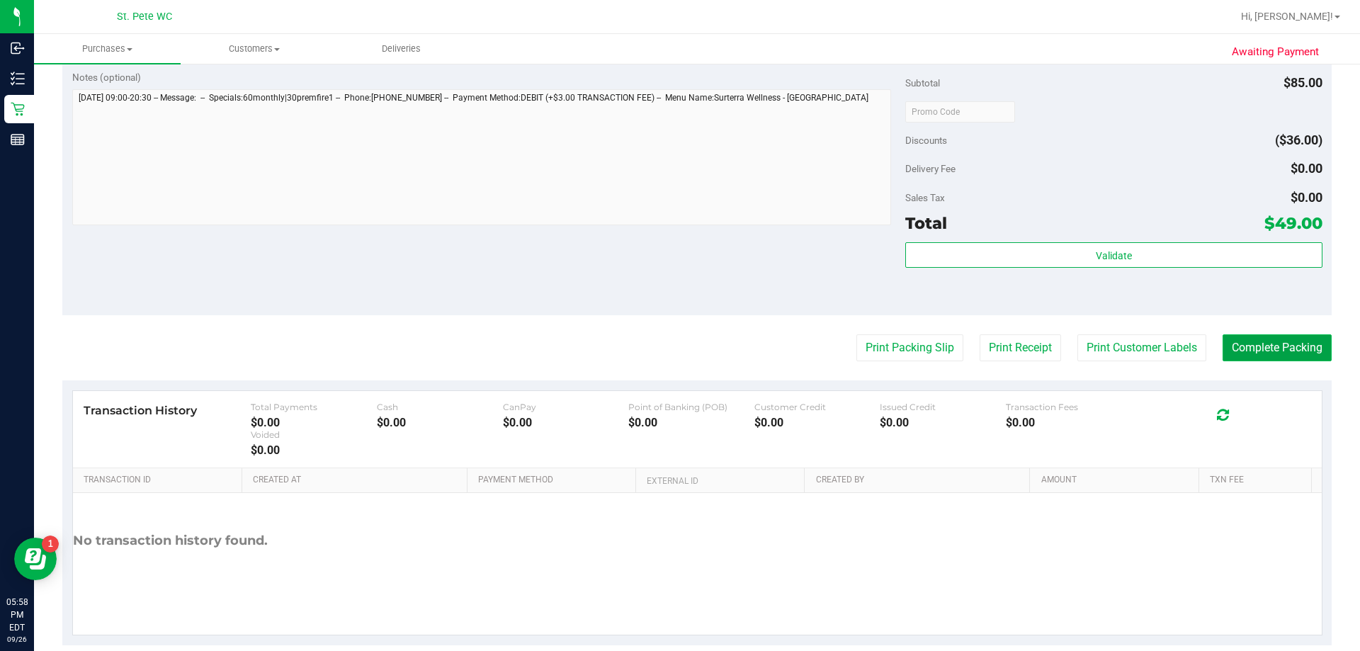
click at [1248, 345] on button "Complete Packing" at bounding box center [1276, 347] width 109 height 27
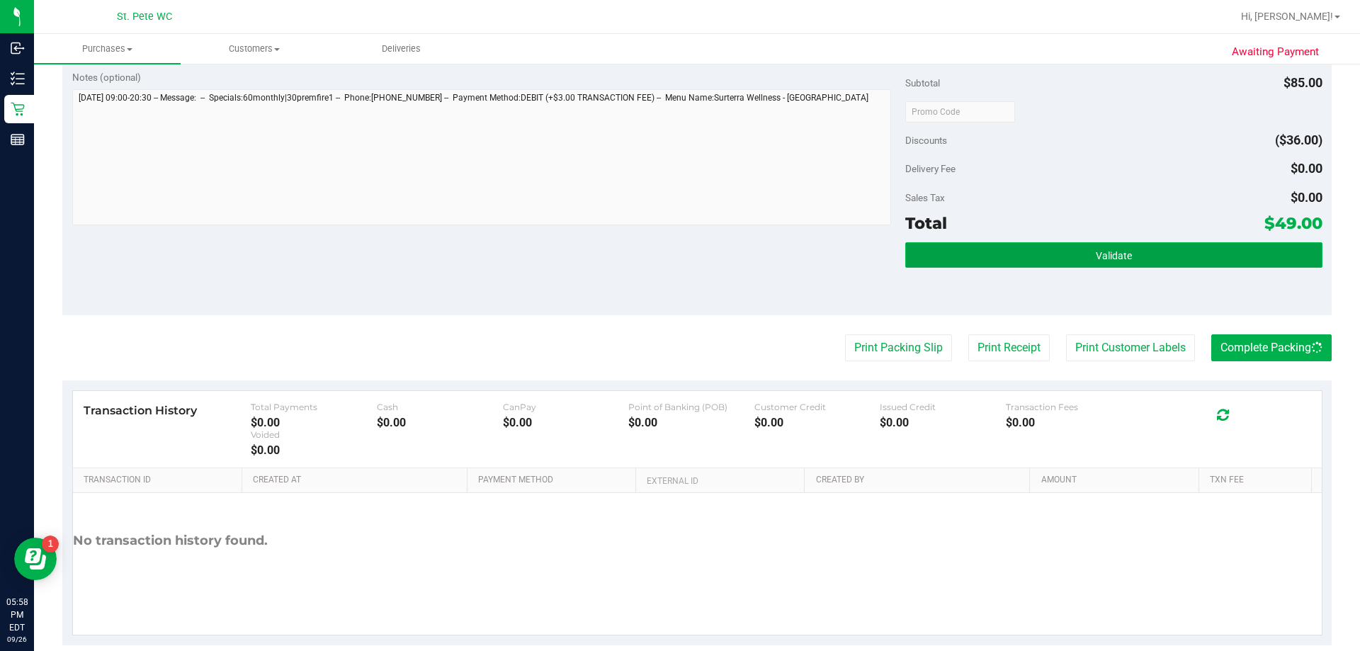
click at [1089, 246] on button "Validate" at bounding box center [1113, 254] width 416 height 25
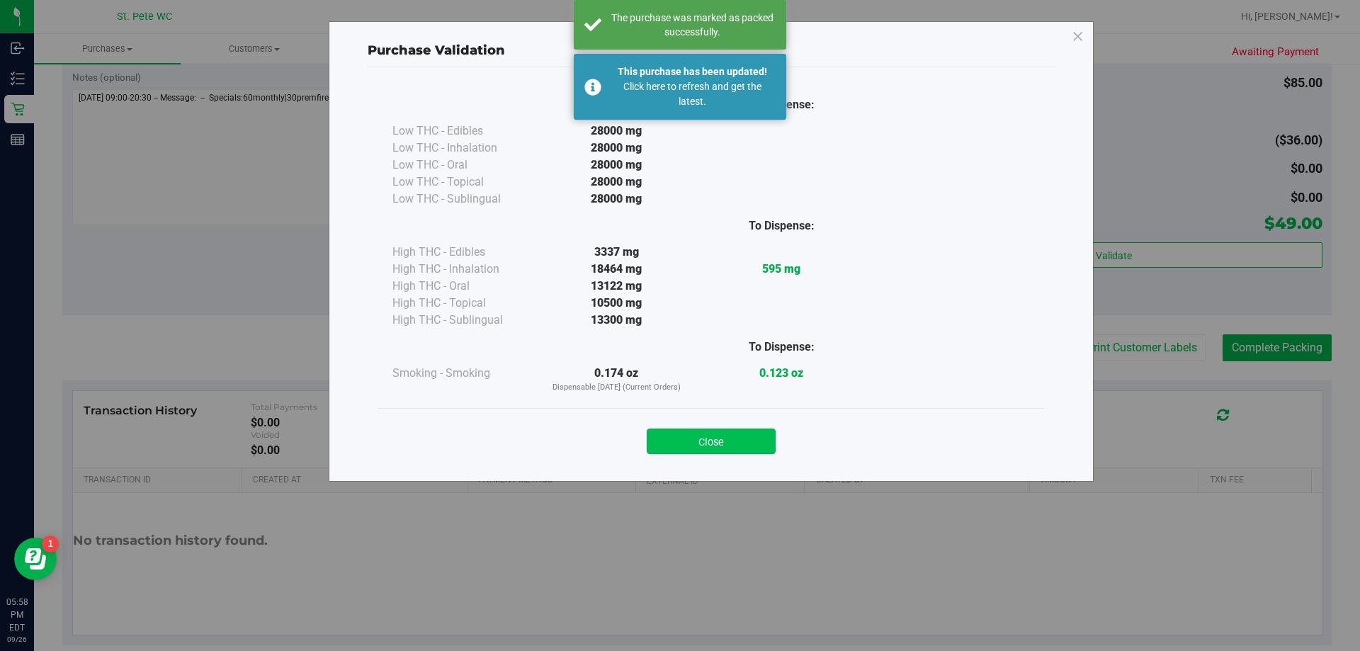
click at [754, 450] on button "Close" at bounding box center [711, 441] width 129 height 25
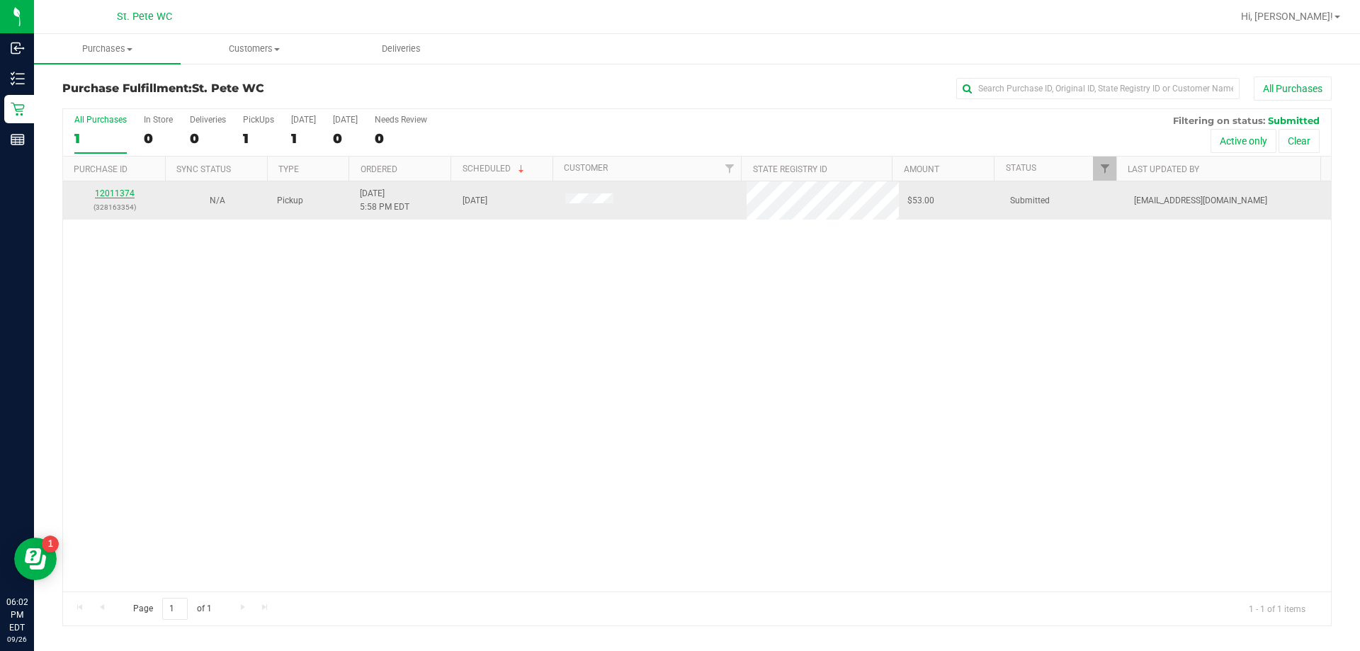
click at [114, 194] on link "12011374" at bounding box center [115, 193] width 40 height 10
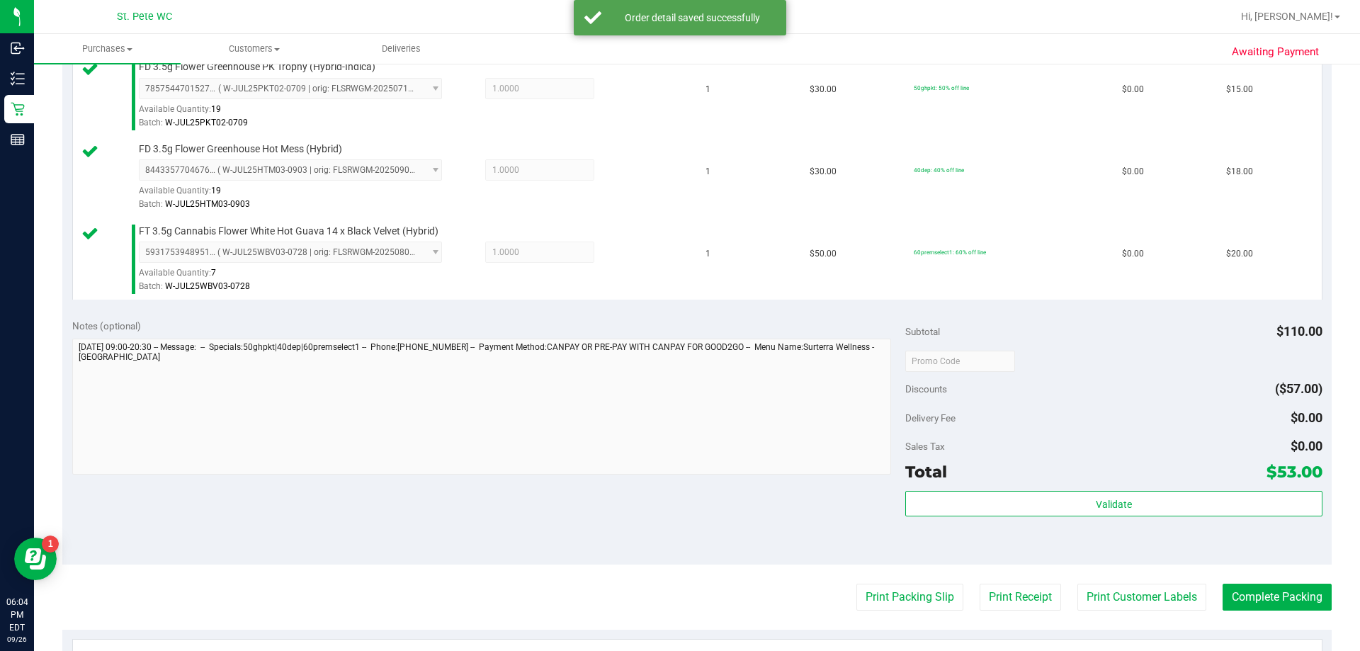
scroll to position [671, 0]
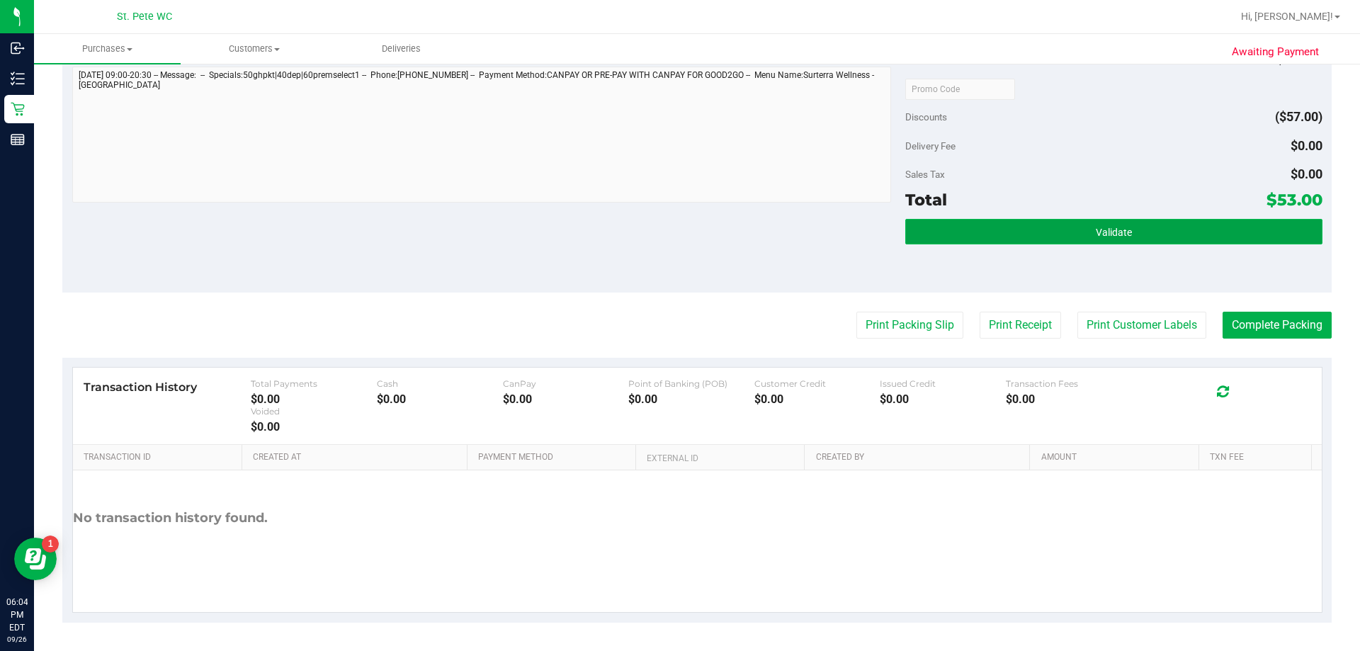
click at [1199, 231] on button "Validate" at bounding box center [1113, 231] width 416 height 25
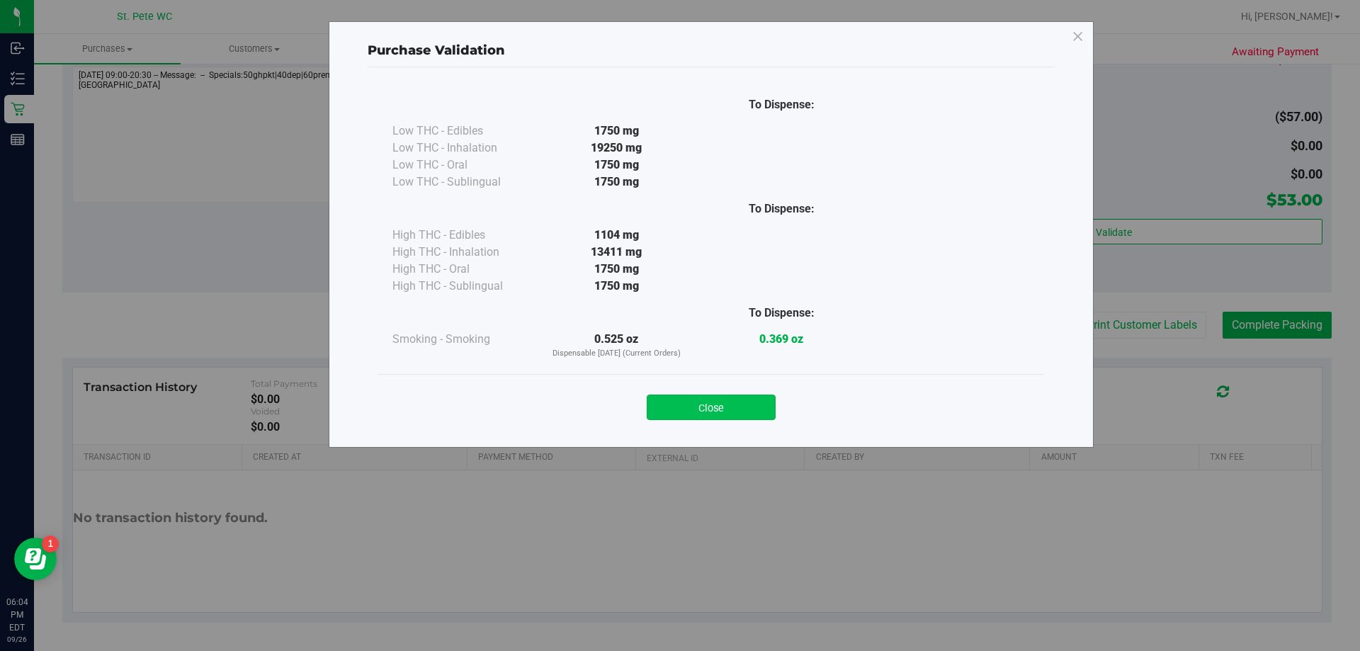
click at [727, 407] on button "Close" at bounding box center [711, 407] width 129 height 25
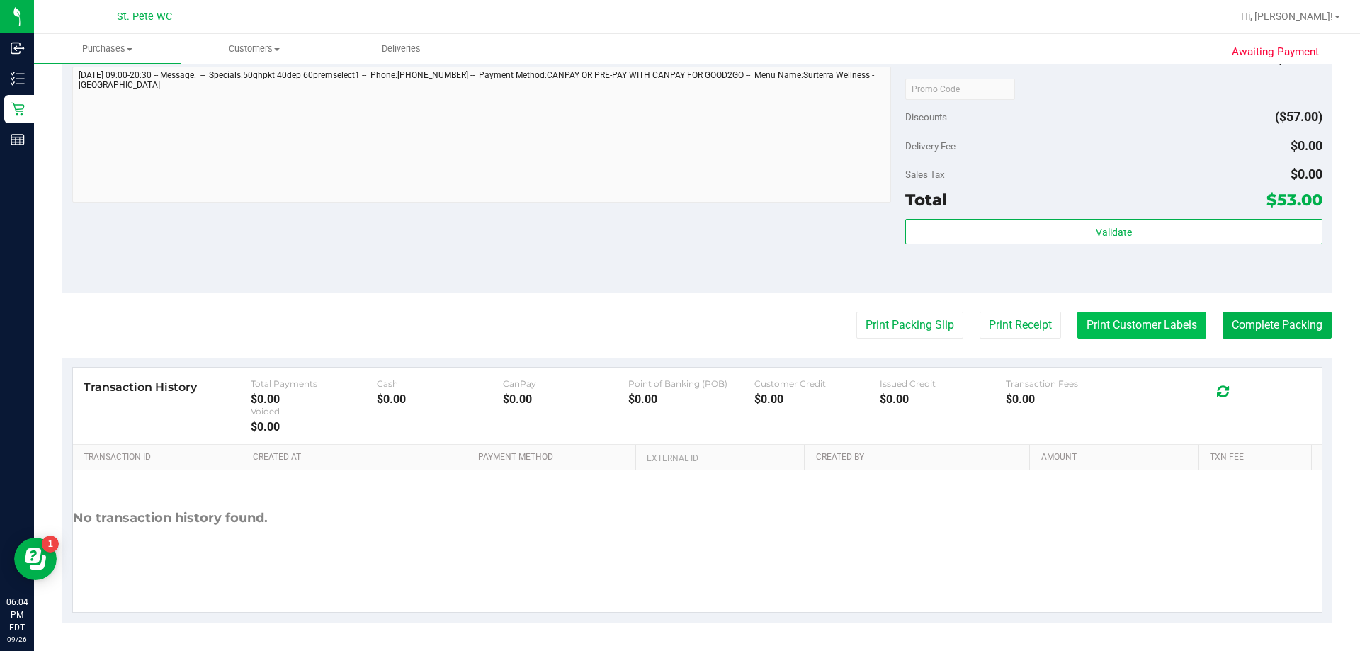
click at [1111, 316] on button "Print Customer Labels" at bounding box center [1141, 325] width 129 height 27
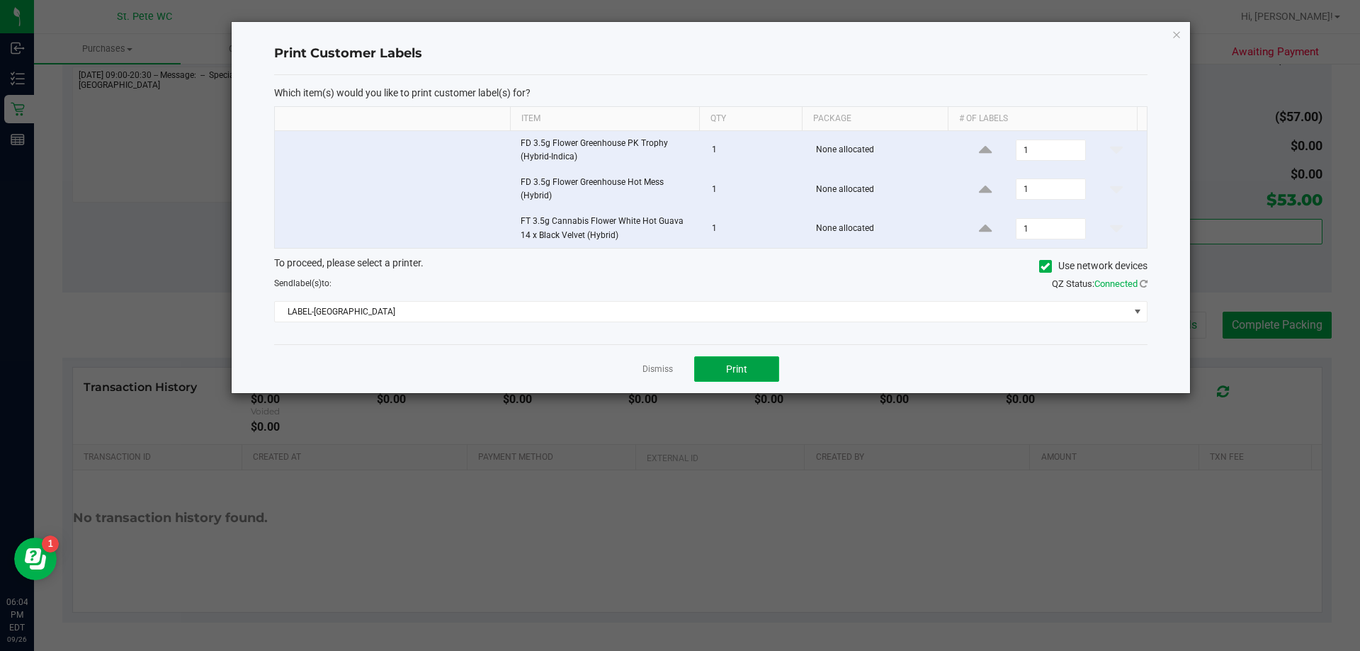
click at [758, 364] on button "Print" at bounding box center [736, 368] width 85 height 25
click at [1178, 28] on icon "button" at bounding box center [1176, 33] width 10 height 17
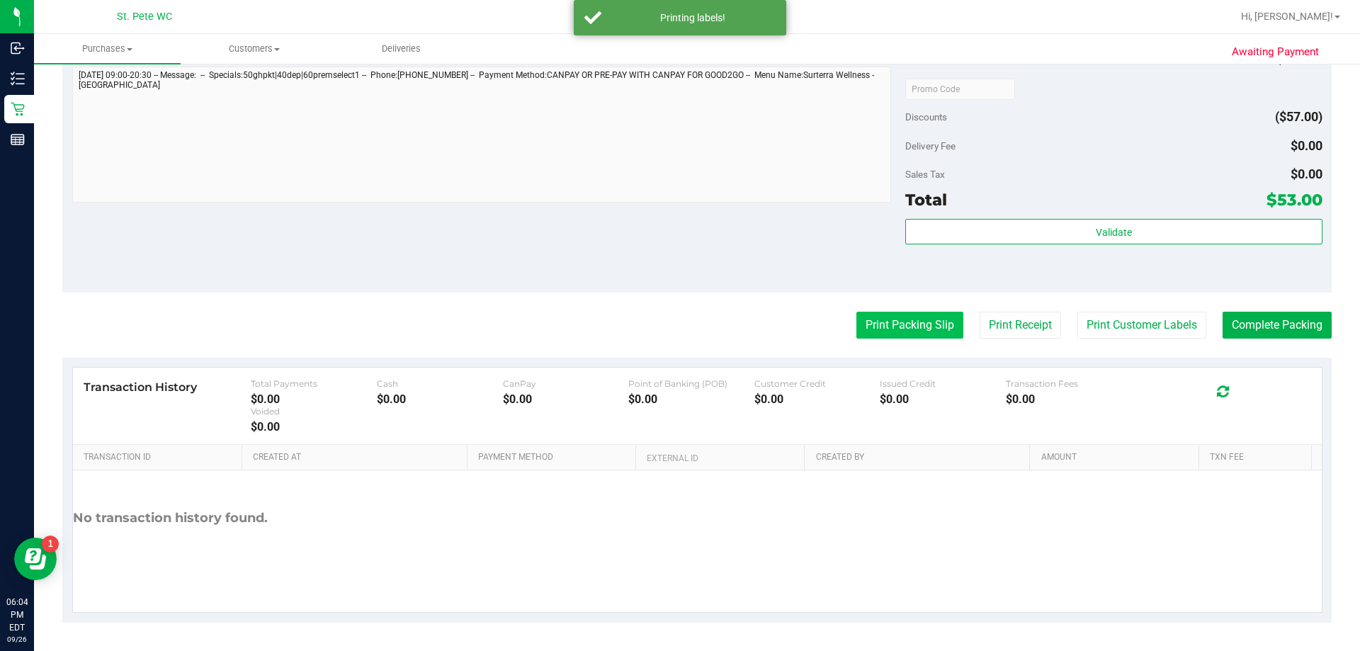
click at [878, 323] on button "Print Packing Slip" at bounding box center [909, 325] width 107 height 27
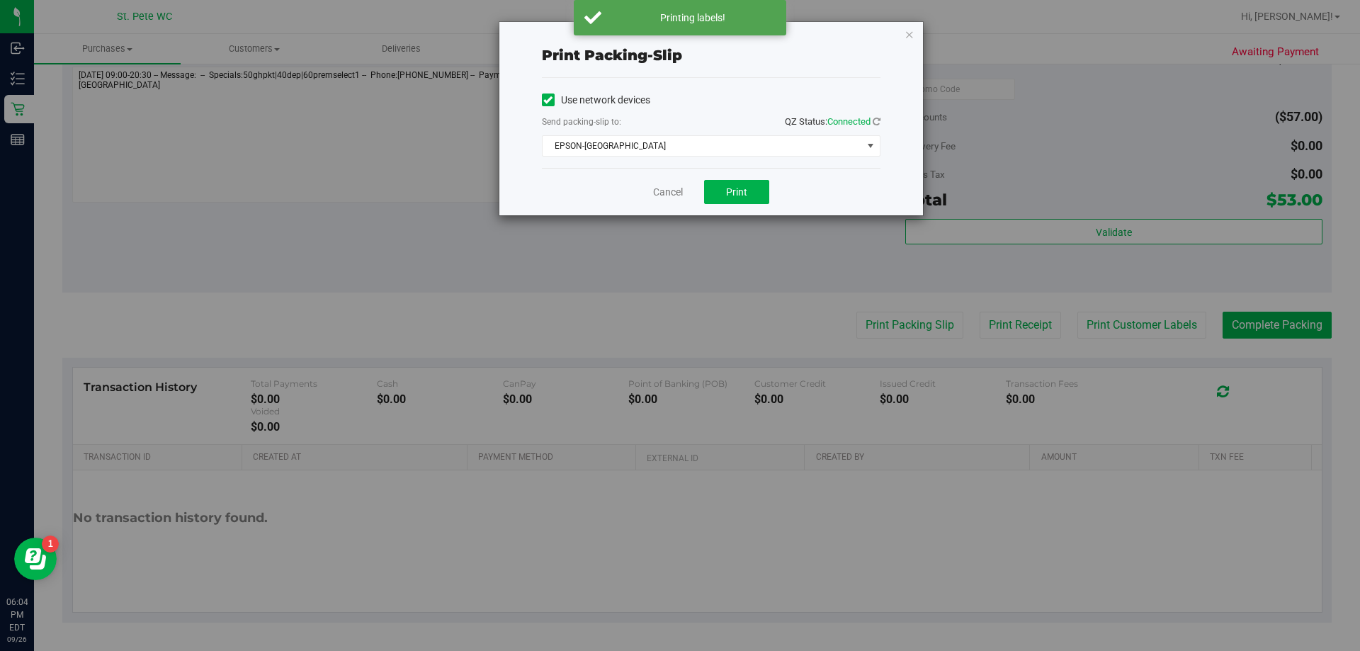
click at [715, 178] on div "Cancel Print" at bounding box center [711, 191] width 339 height 47
click at [716, 192] on button "Print" at bounding box center [736, 192] width 65 height 24
click at [915, 39] on div "Print packing-slip Use network devices Send packing-slip to: QZ Status: Connect…" at bounding box center [711, 118] width 424 height 193
click at [914, 33] on div "Print packing-slip Use network devices Send packing-slip to: QZ Status: Connect…" at bounding box center [711, 118] width 424 height 193
click at [912, 32] on icon "button" at bounding box center [909, 33] width 10 height 17
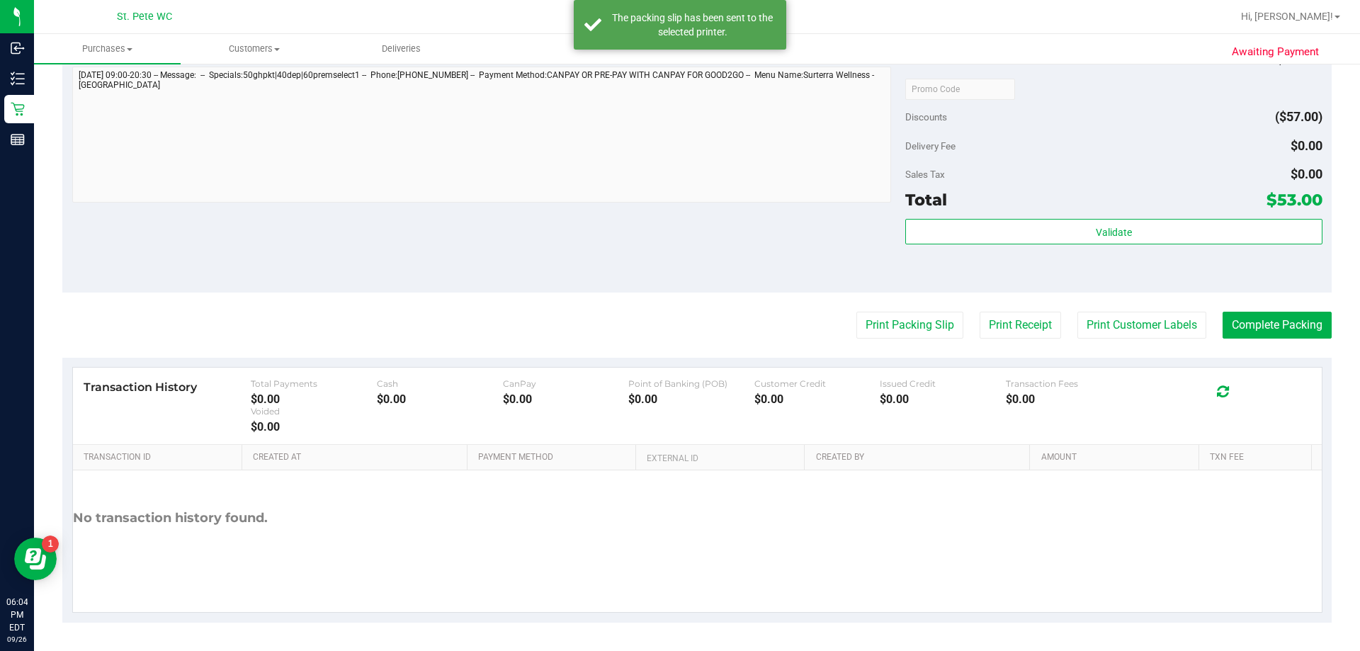
click at [1031, 210] on div "Total $53.00" at bounding box center [1113, 199] width 416 height 25
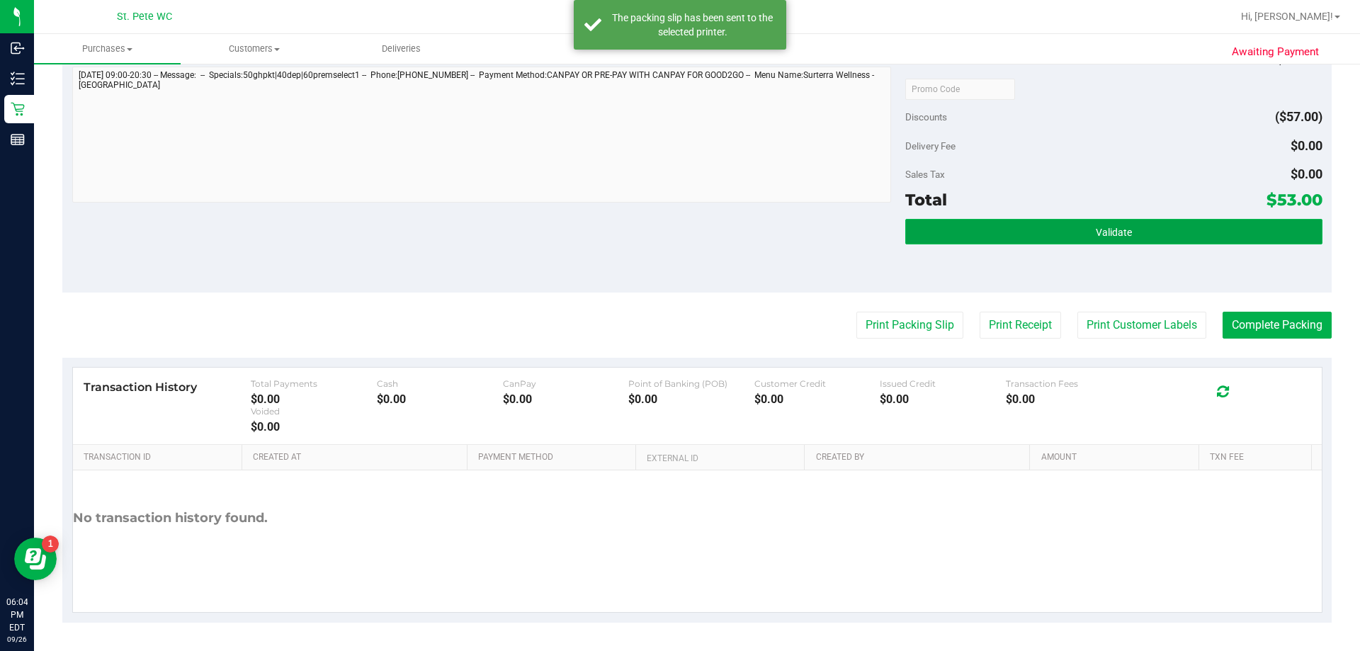
click at [1032, 225] on button "Validate" at bounding box center [1113, 231] width 416 height 25
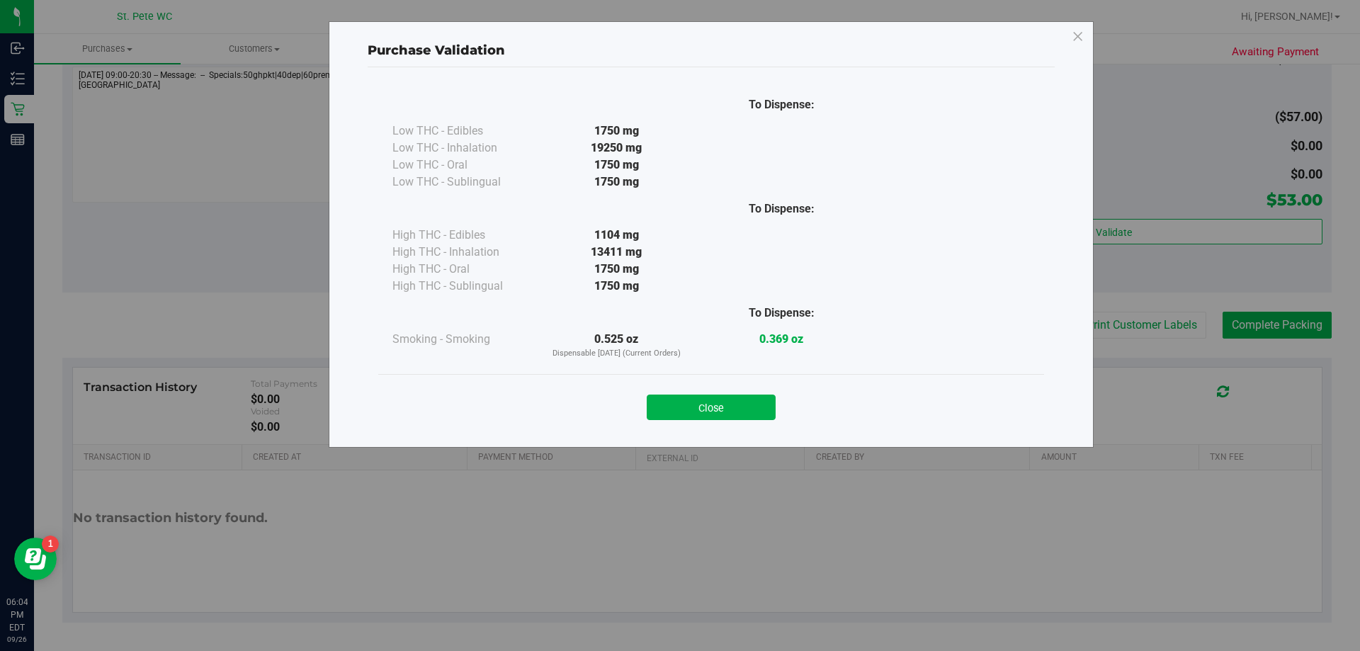
click at [732, 424] on div "Close" at bounding box center [711, 402] width 666 height 57
drag, startPoint x: 737, startPoint y: 414, endPoint x: 1085, endPoint y: 346, distance: 354.5
click at [738, 413] on button "Close" at bounding box center [711, 407] width 129 height 25
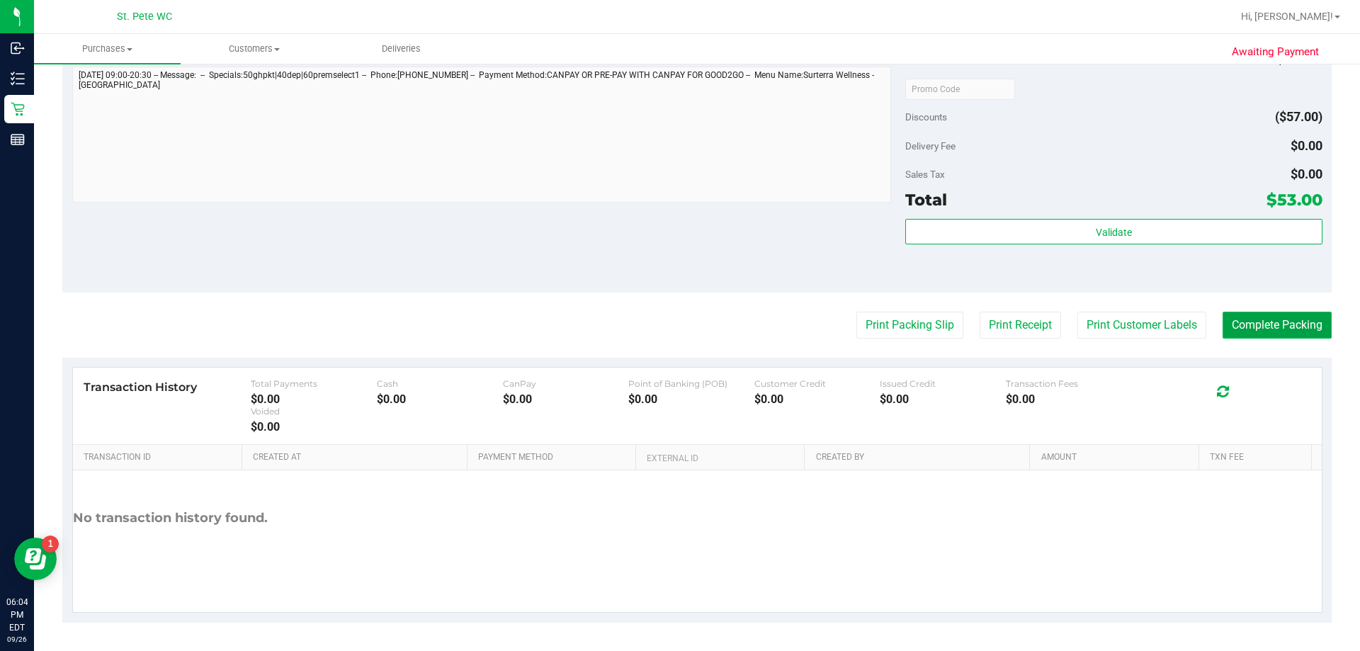
click at [1222, 328] on button "Complete Packing" at bounding box center [1276, 325] width 109 height 27
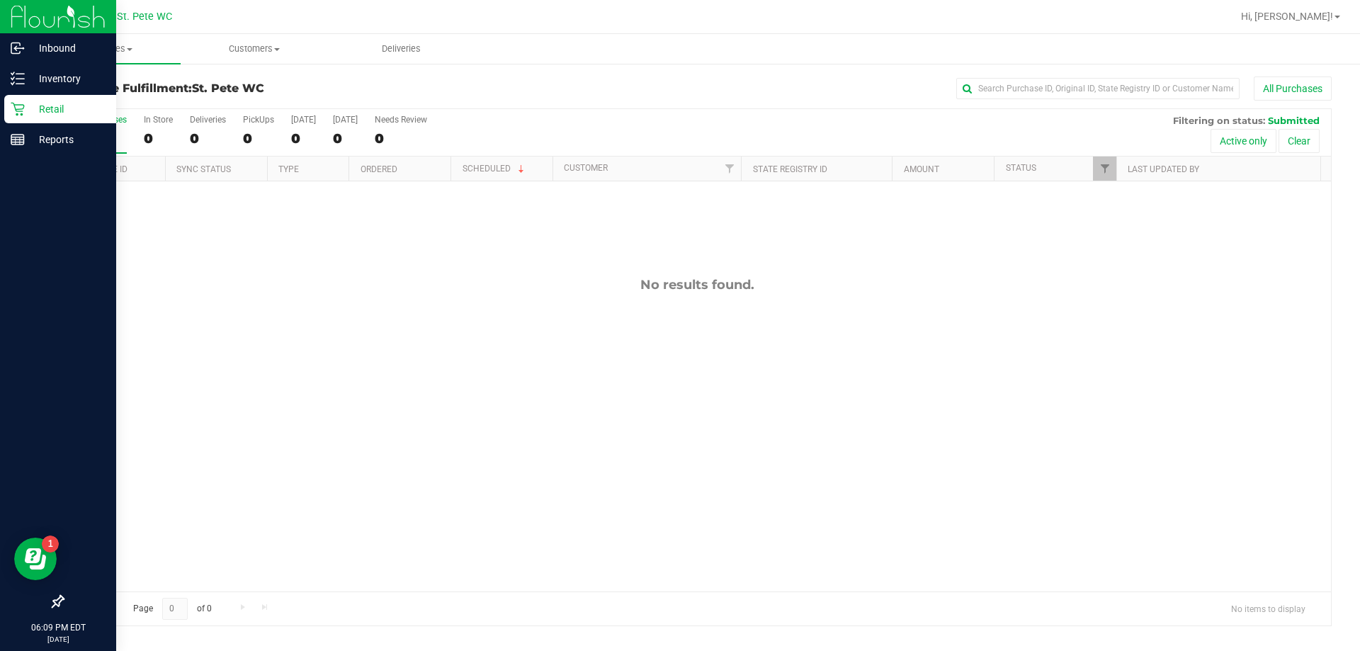
click at [28, 107] on p "Retail" at bounding box center [67, 109] width 85 height 17
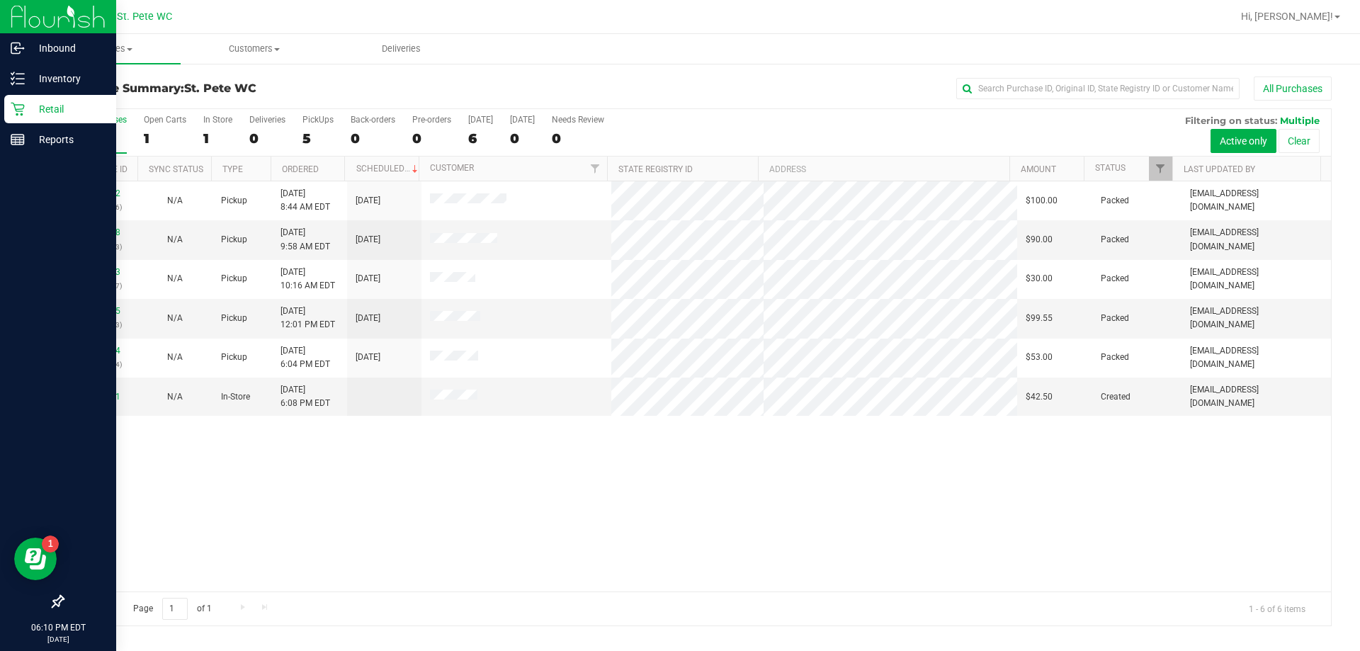
click at [13, 108] on icon at bounding box center [18, 109] width 14 height 14
click at [65, 66] on div "Inventory" at bounding box center [60, 78] width 112 height 28
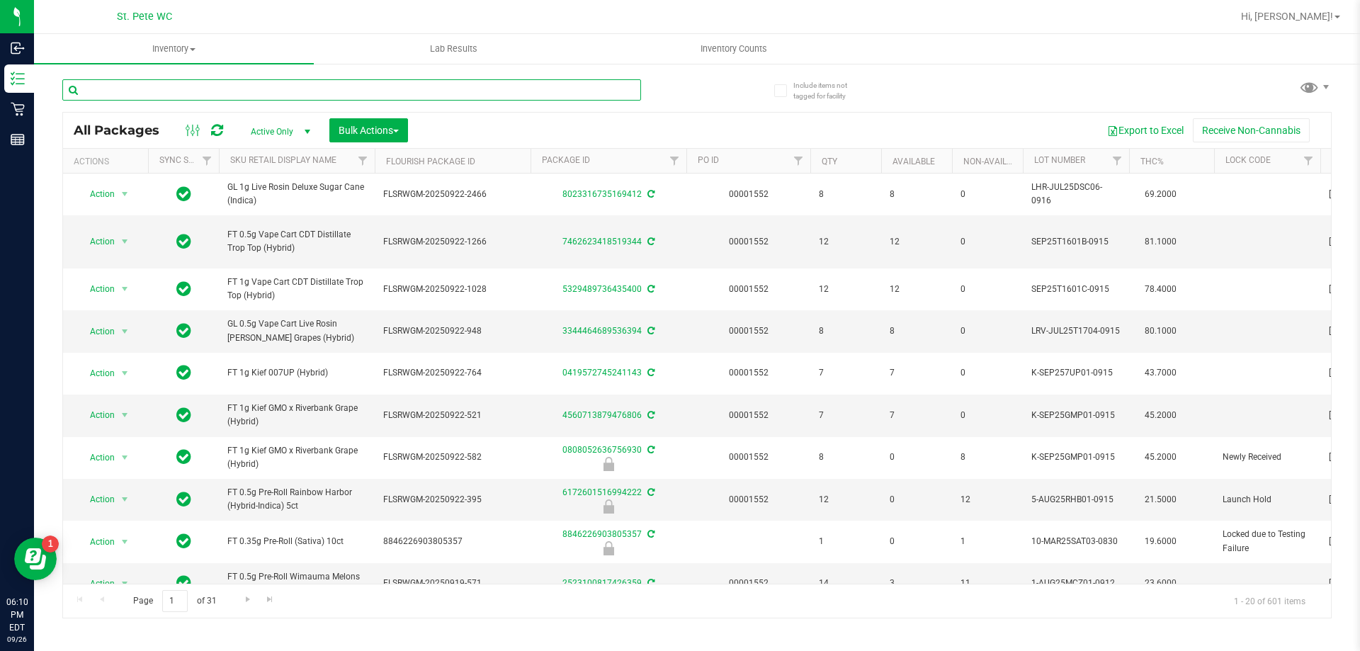
click at [353, 88] on input "text" at bounding box center [351, 89] width 579 height 21
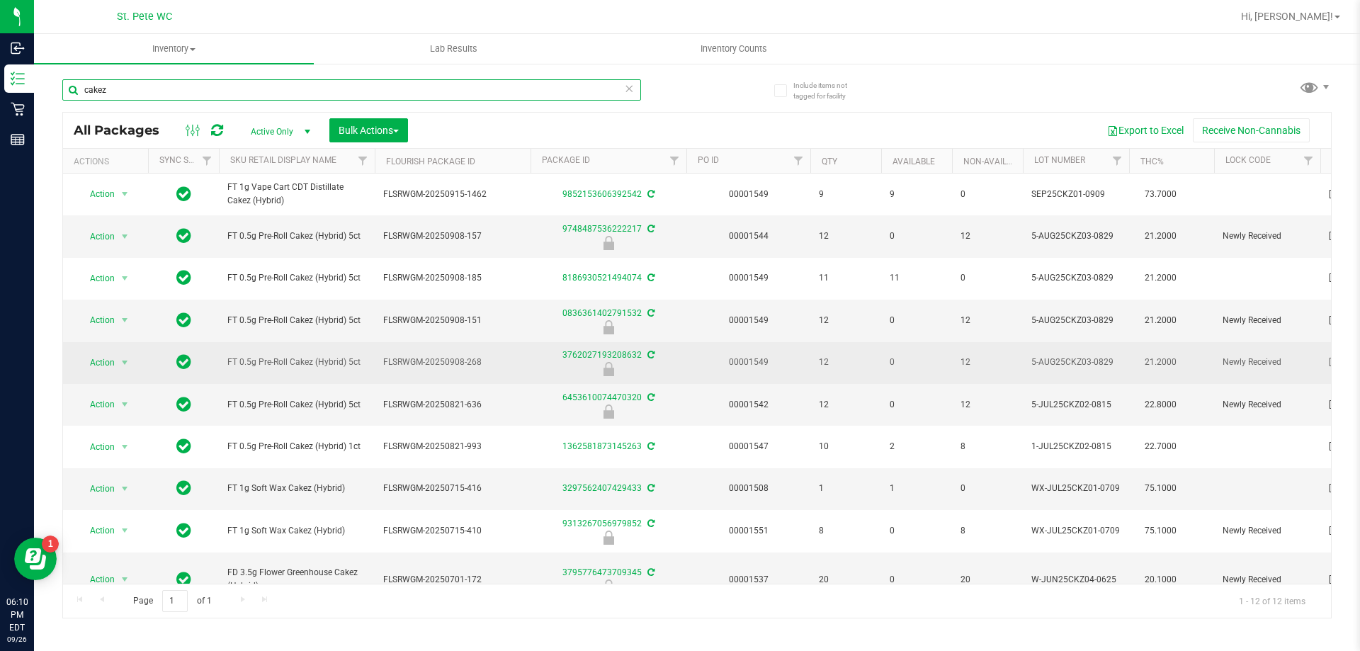
scroll to position [115, 0]
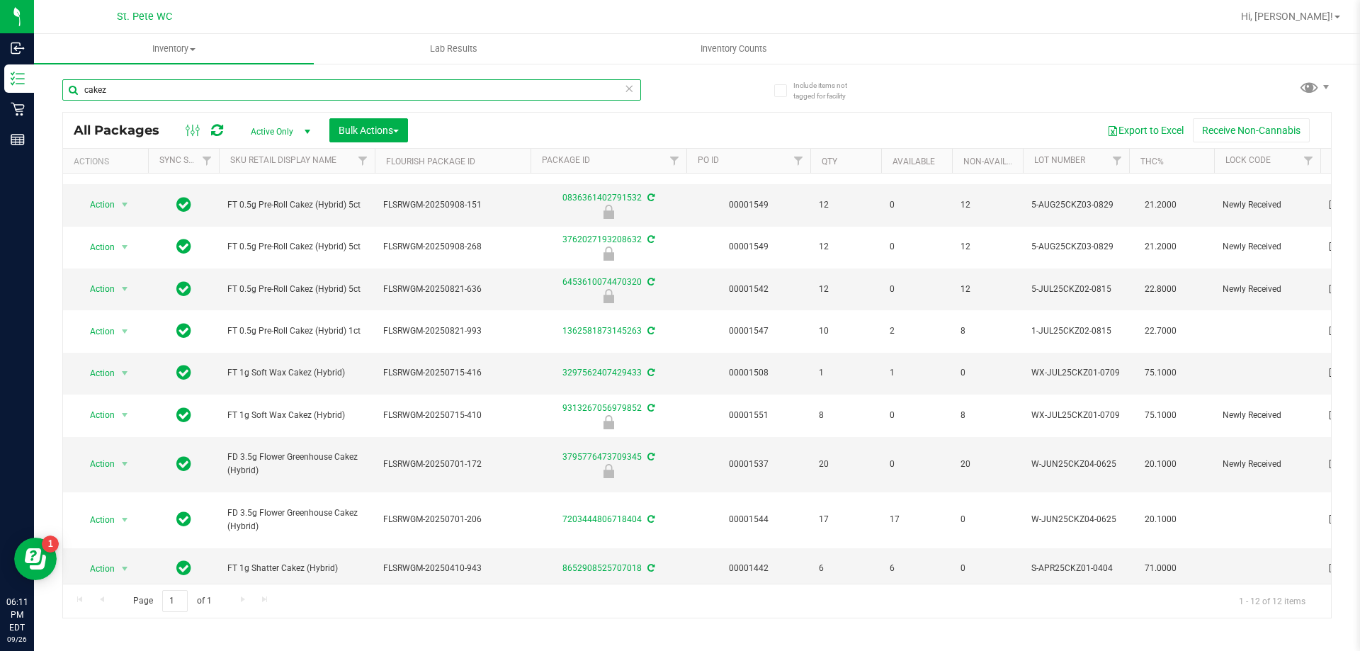
click at [181, 91] on input "cakez" at bounding box center [351, 89] width 579 height 21
click at [183, 91] on input "cakez" at bounding box center [351, 89] width 579 height 21
type input "lmz"
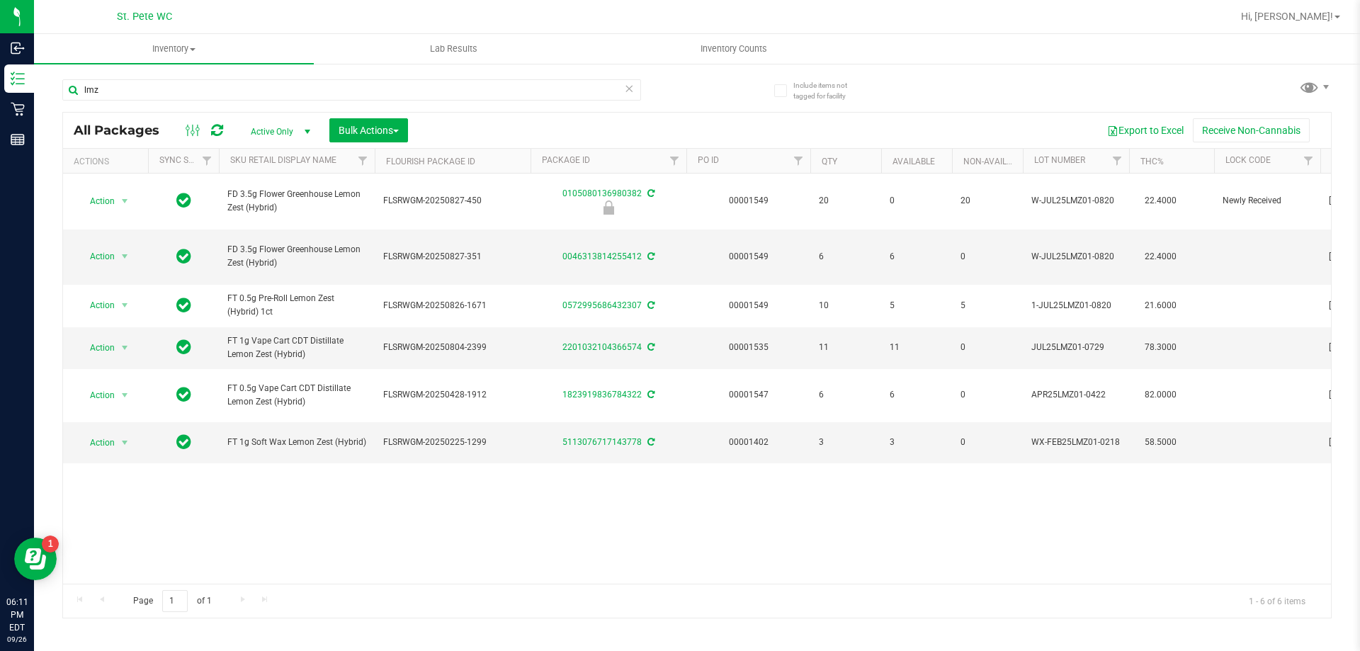
click at [630, 90] on icon at bounding box center [629, 87] width 10 height 17
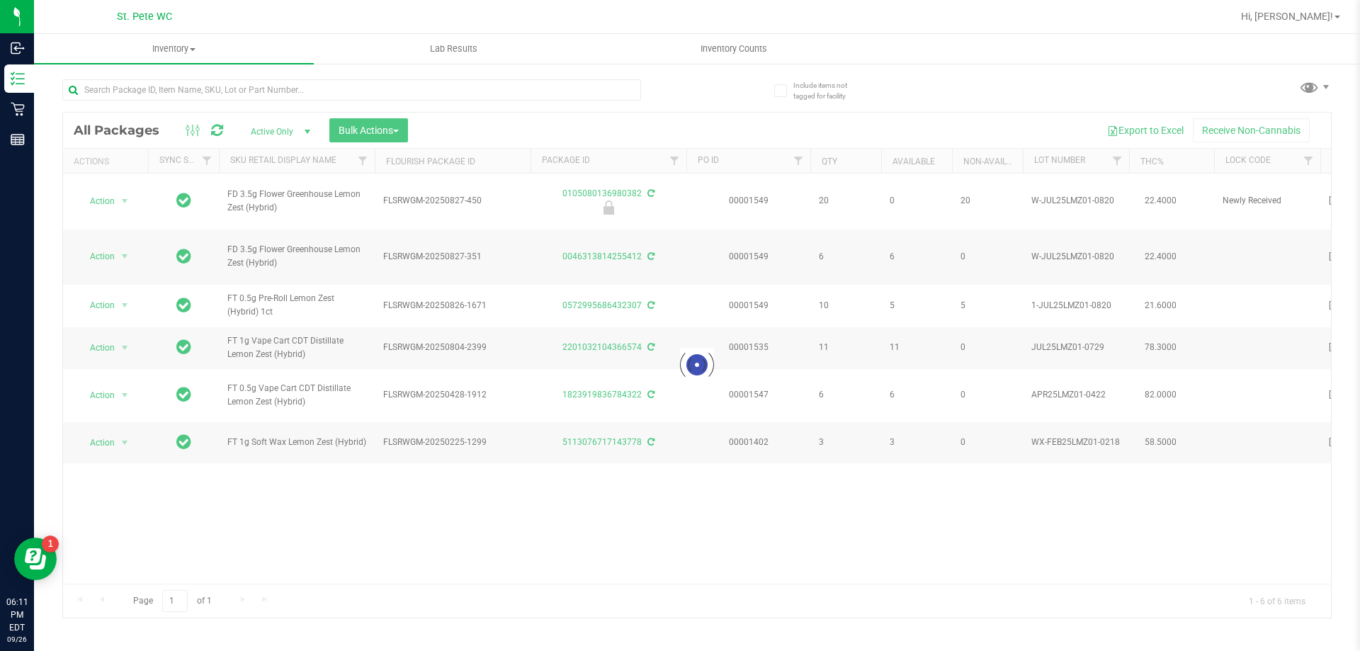
click at [579, 101] on div at bounding box center [351, 95] width 579 height 33
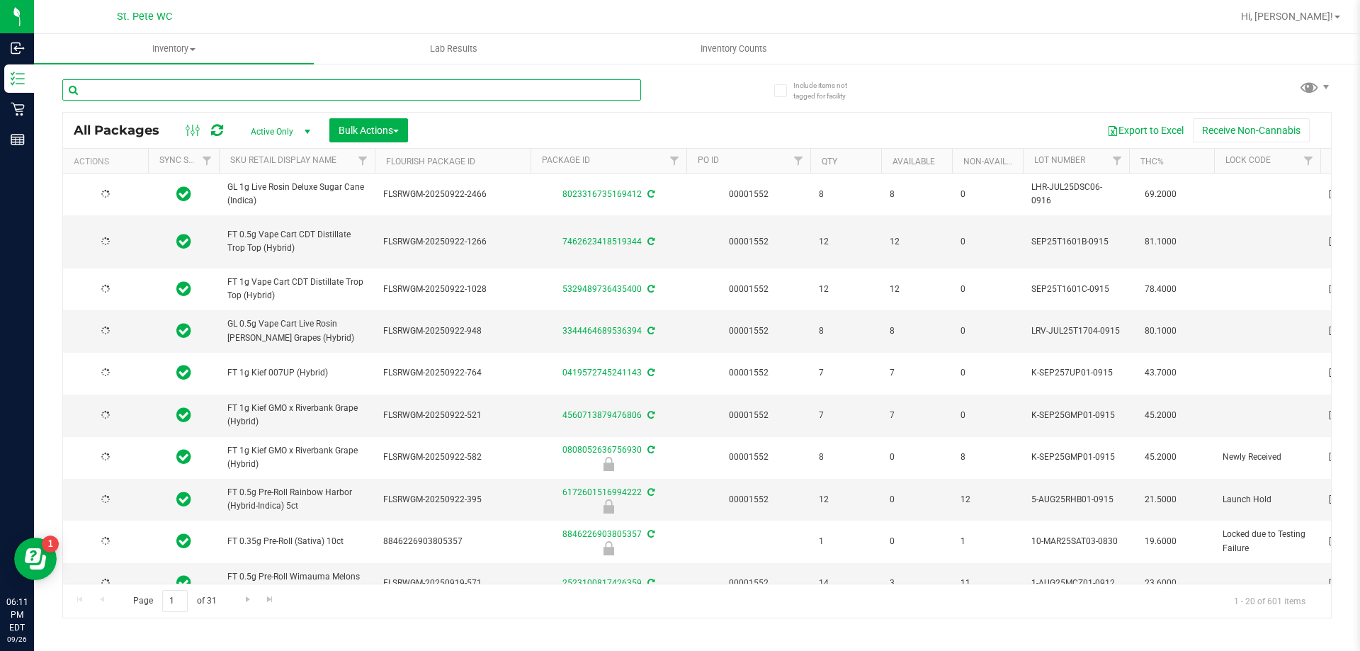
click at [569, 88] on input "text" at bounding box center [351, 89] width 579 height 21
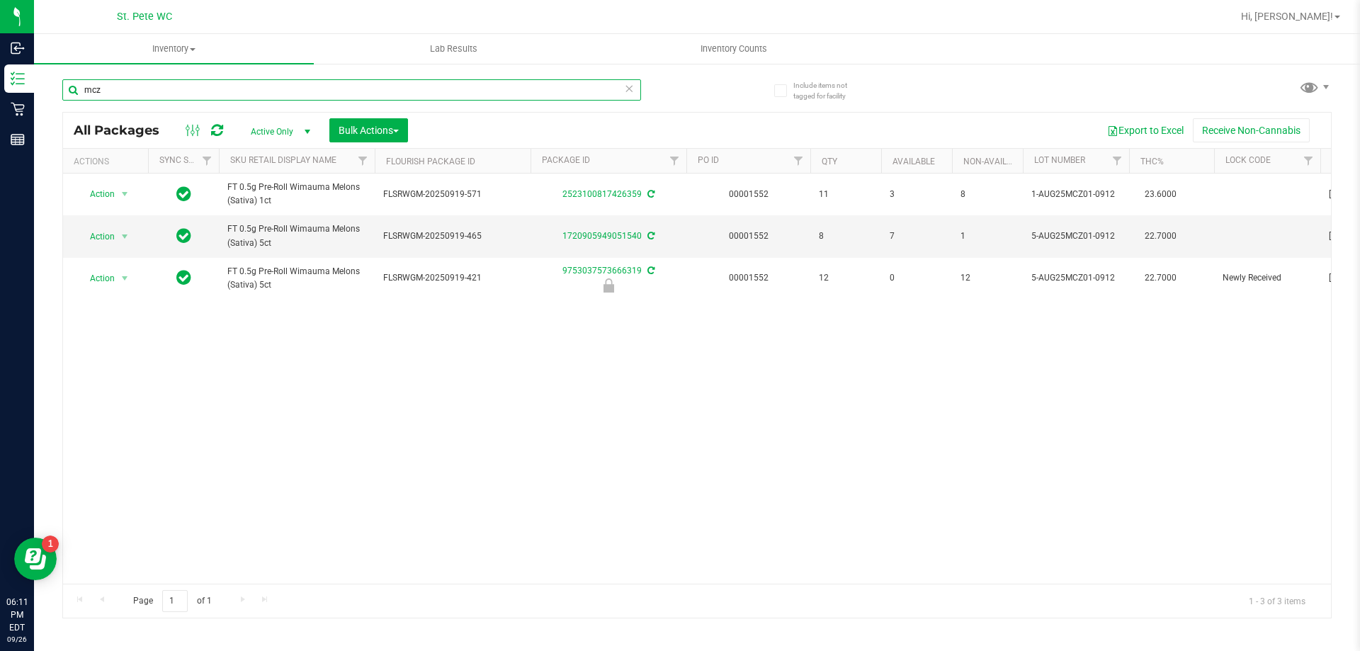
click at [247, 99] on input "mcz" at bounding box center [351, 89] width 579 height 21
type input "wbv"
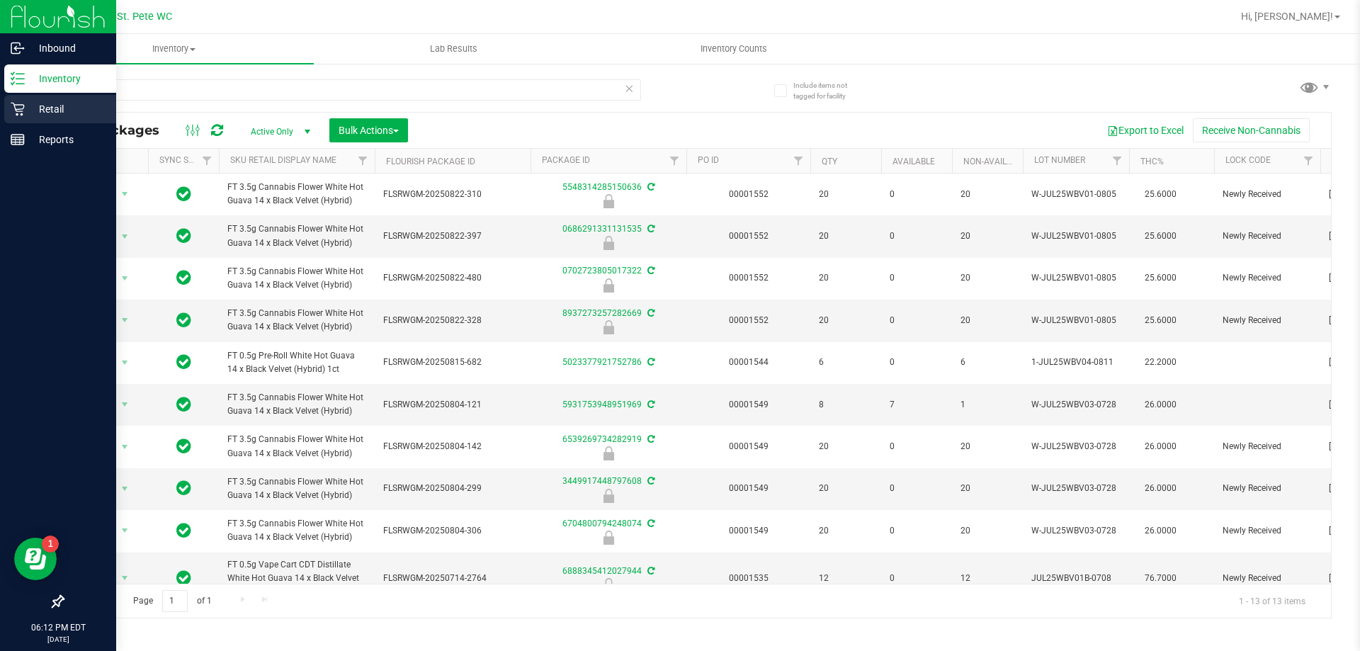
click at [32, 115] on p "Retail" at bounding box center [67, 109] width 85 height 17
